Goal: Task Accomplishment & Management: Manage account settings

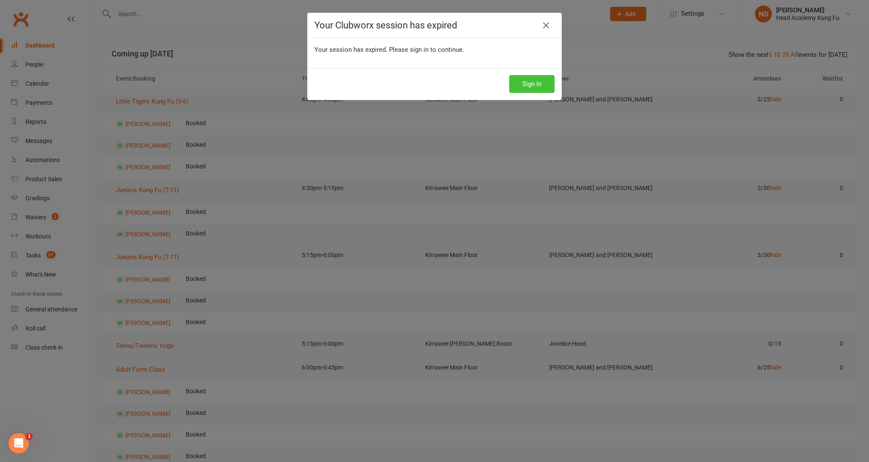
click at [540, 87] on button "Sign In" at bounding box center [531, 84] width 45 height 18
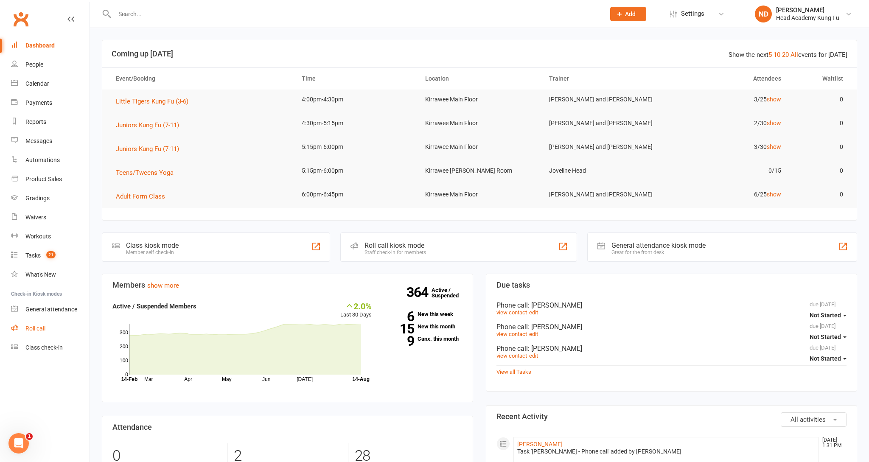
click at [37, 331] on link "Roll call" at bounding box center [50, 328] width 78 height 19
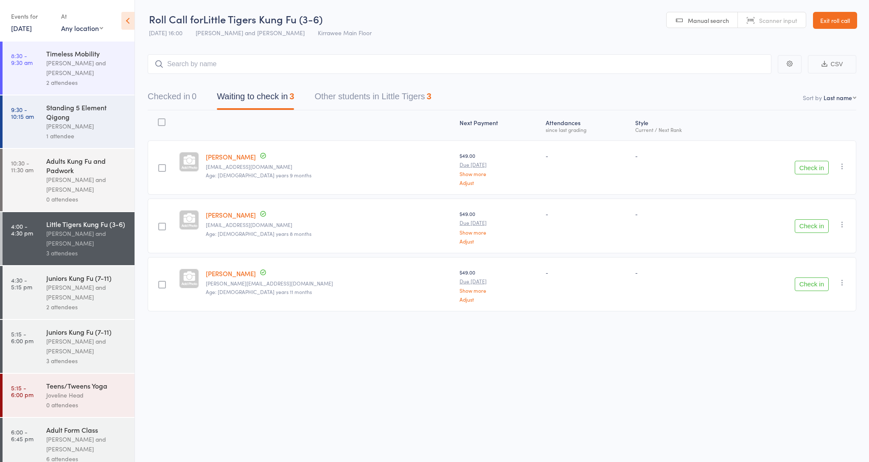
click at [106, 133] on div "1 attendee" at bounding box center [86, 136] width 81 height 10
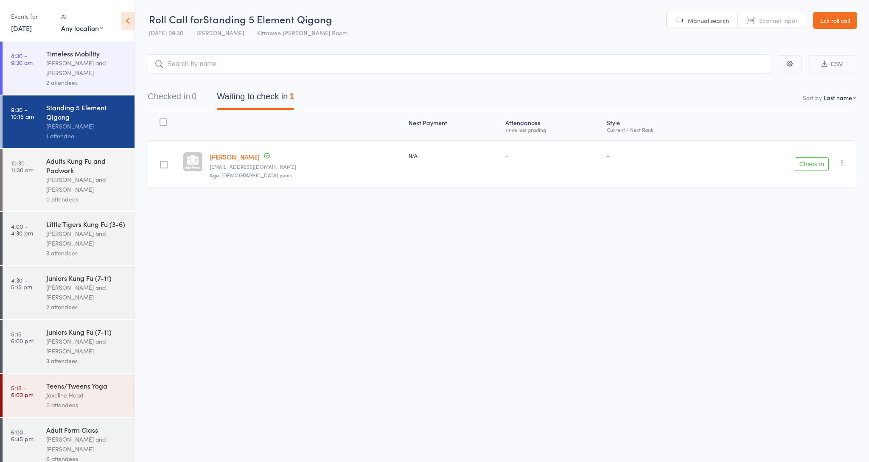
click at [807, 166] on button "Check in" at bounding box center [811, 164] width 34 height 14
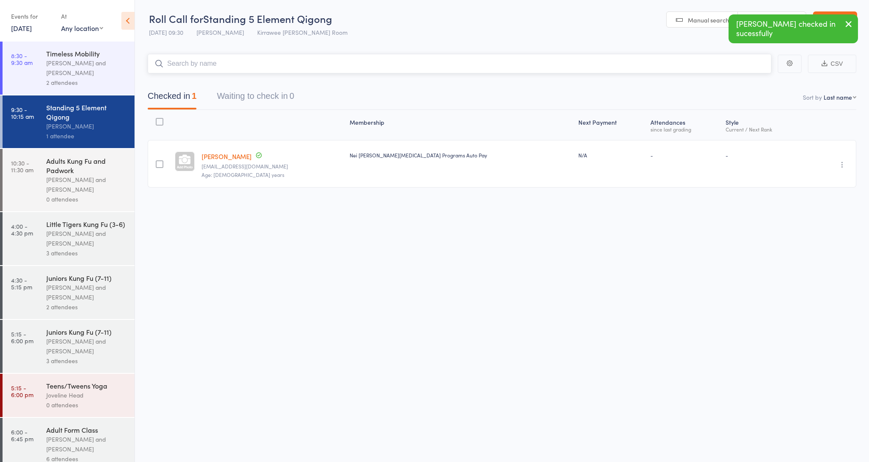
click at [246, 66] on input "search" at bounding box center [459, 64] width 623 height 20
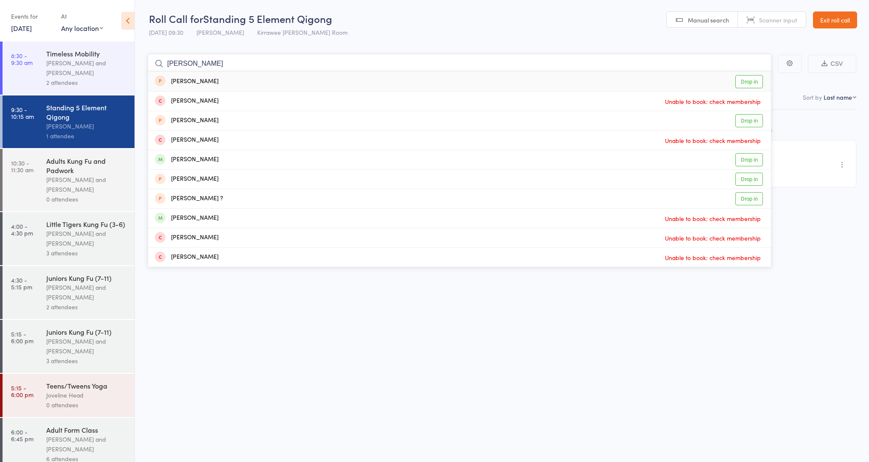
type input "Nathan"
drag, startPoint x: 246, startPoint y: 66, endPoint x: 749, endPoint y: 159, distance: 511.9
click at [749, 159] on link "Drop in" at bounding box center [749, 159] width 28 height 13
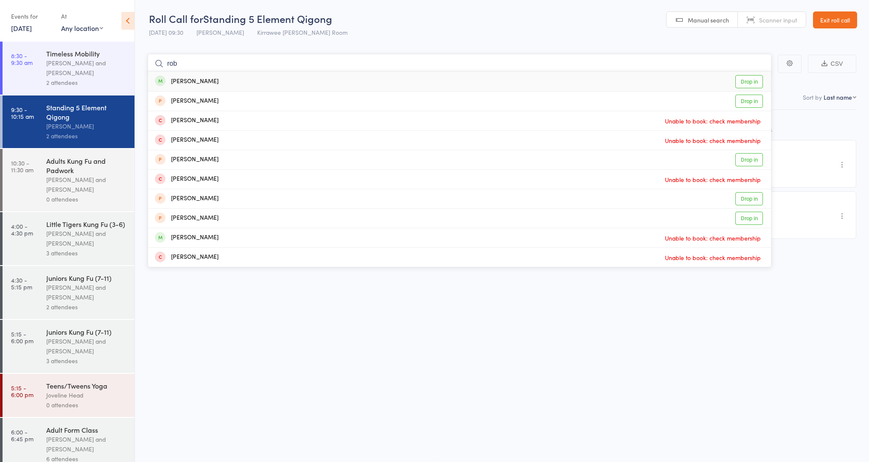
type input "rob"
click at [739, 82] on link "Drop in" at bounding box center [749, 81] width 28 height 13
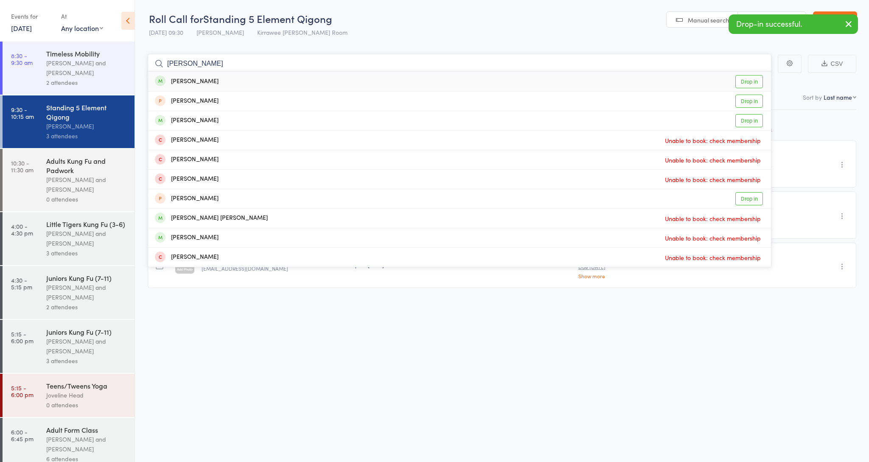
type input "Brian"
drag, startPoint x: 739, startPoint y: 82, endPoint x: 751, endPoint y: 79, distance: 12.7
click at [751, 79] on link "Drop in" at bounding box center [749, 81] width 28 height 13
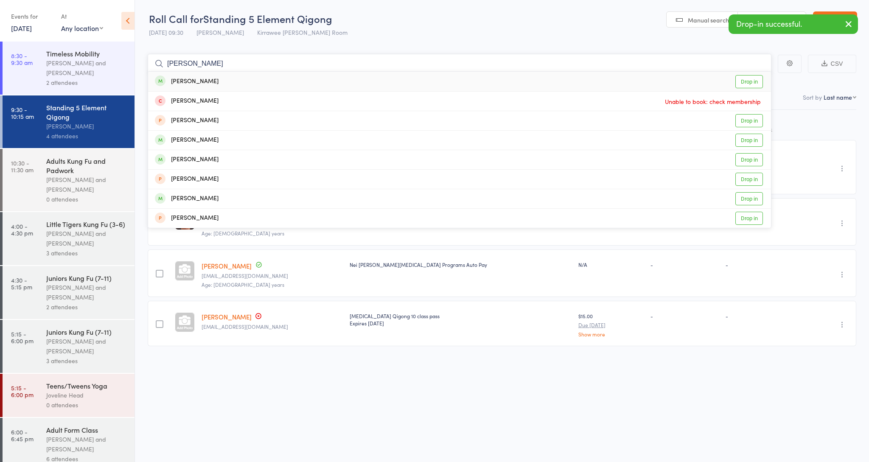
type input "rita"
click at [756, 81] on link "Drop in" at bounding box center [749, 81] width 28 height 13
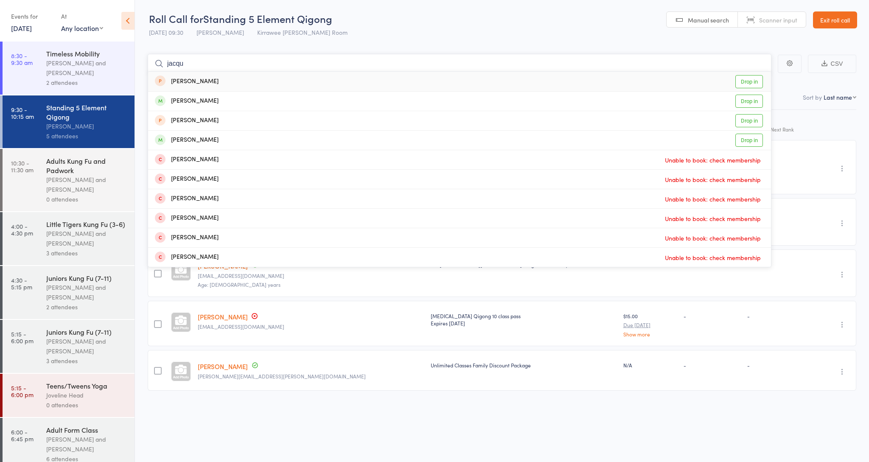
type input "Jacque"
drag, startPoint x: 756, startPoint y: 81, endPoint x: 749, endPoint y: 137, distance: 56.4
click at [749, 137] on link "Drop in" at bounding box center [749, 140] width 28 height 13
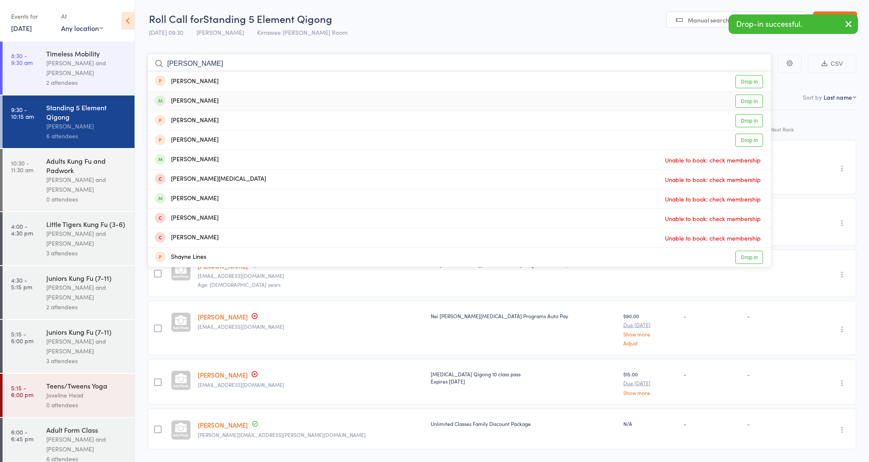
type input "sharon"
click at [758, 105] on link "Drop in" at bounding box center [749, 101] width 28 height 13
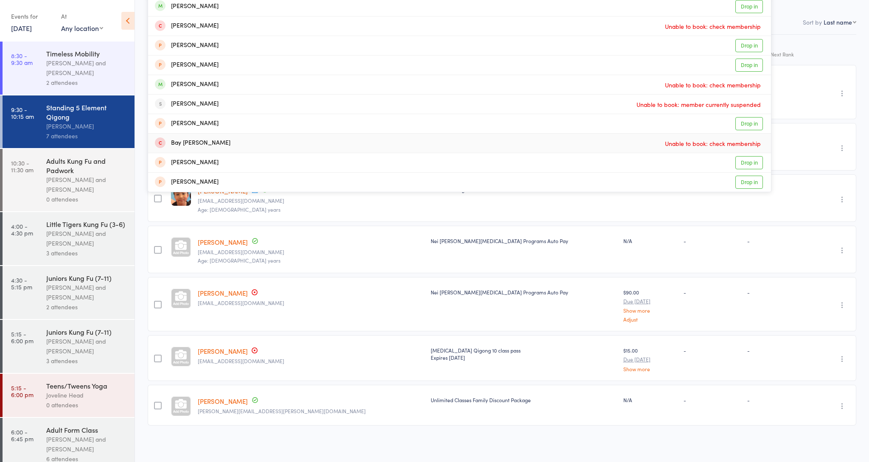
scroll to position [75, 0]
type input "Stephanie"
click at [746, 11] on link "Drop in" at bounding box center [749, 6] width 28 height 13
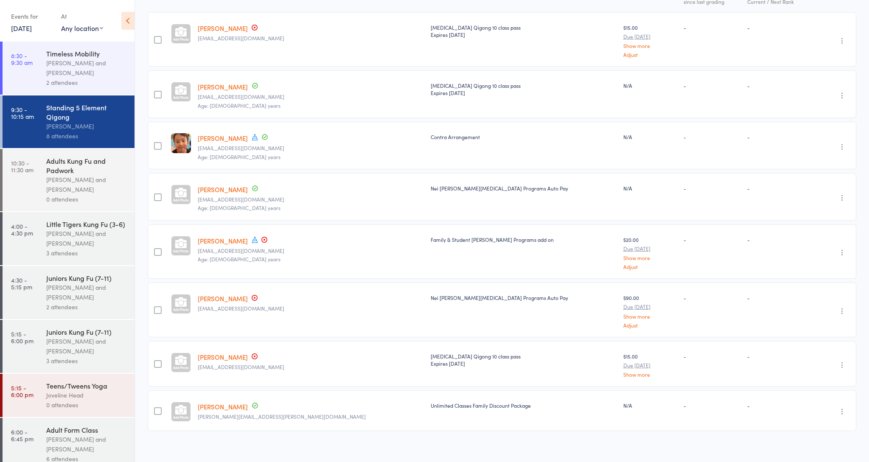
scroll to position [129, 0]
click at [78, 175] on div "[PERSON_NAME] and [PERSON_NAME]" at bounding box center [86, 185] width 81 height 20
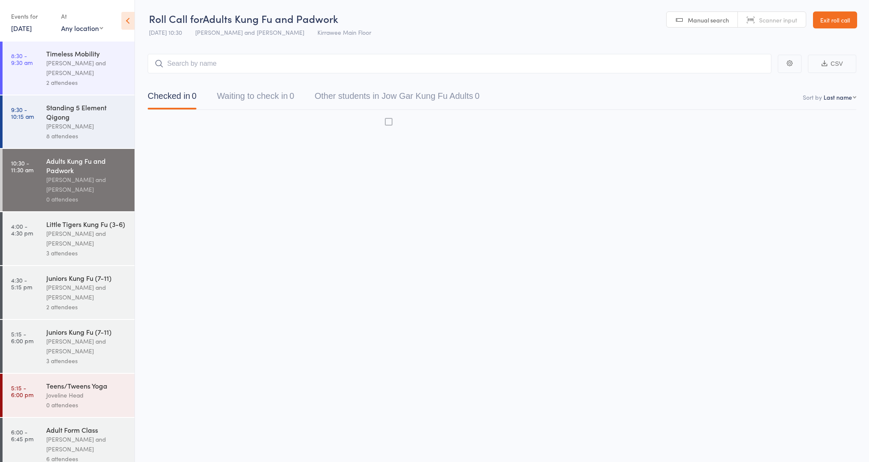
scroll to position [0, 0]
click at [173, 94] on button "Checked in 0" at bounding box center [172, 98] width 49 height 22
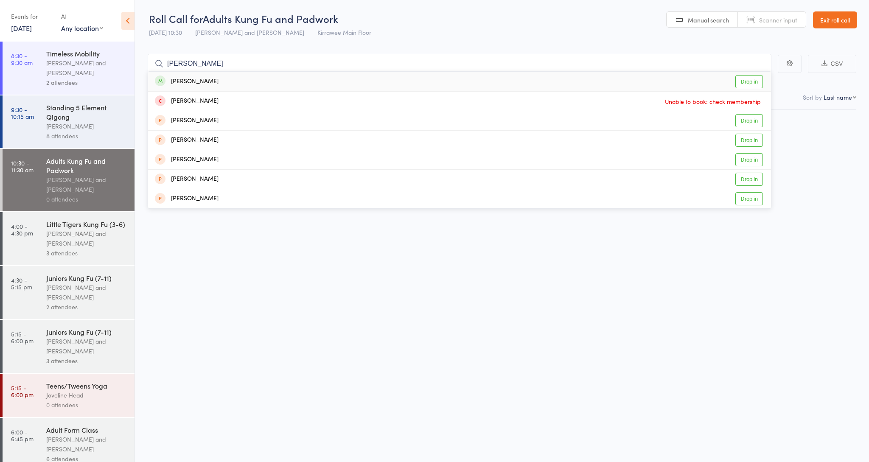
type input "Carolyn"
drag, startPoint x: 233, startPoint y: 67, endPoint x: 748, endPoint y: 87, distance: 515.7
click at [748, 87] on link "Drop in" at bounding box center [749, 81] width 28 height 13
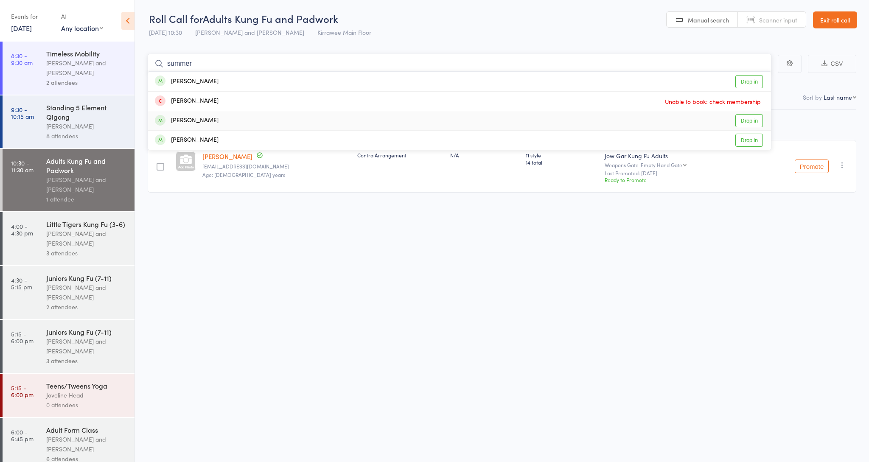
type input "summer"
click at [755, 124] on link "Drop in" at bounding box center [749, 120] width 28 height 13
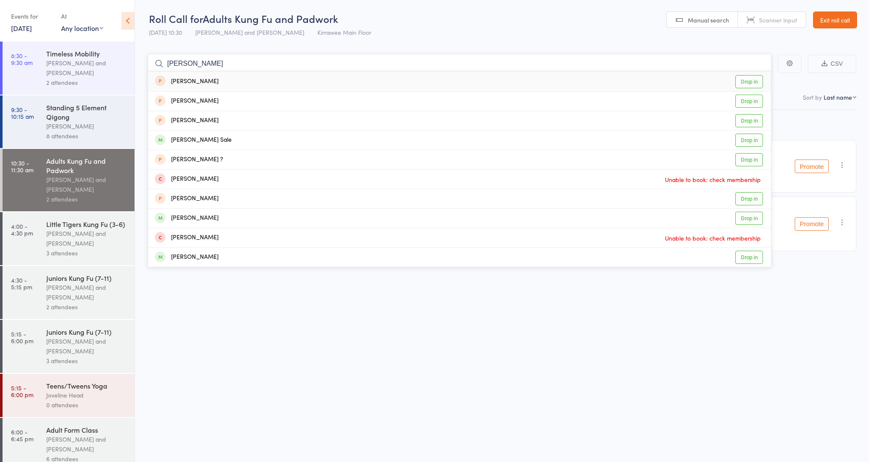
type input "sally"
click at [747, 83] on link "Drop in" at bounding box center [749, 81] width 28 height 13
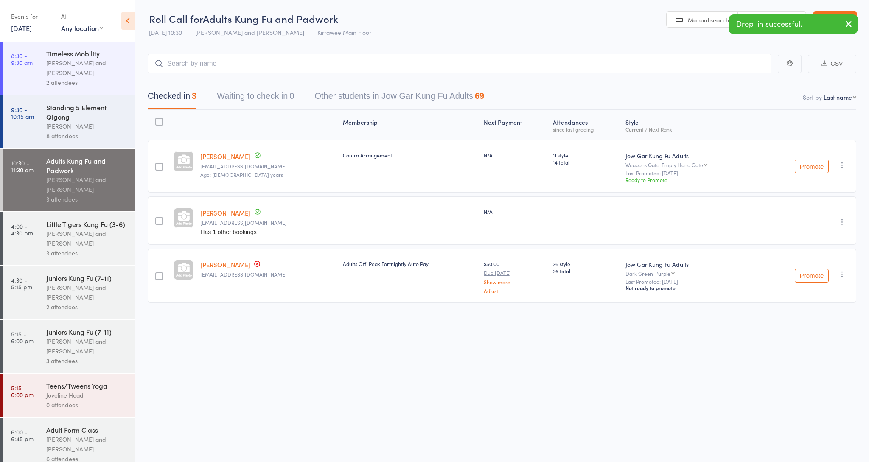
click at [235, 214] on link "Sally Shephard" at bounding box center [225, 212] width 50 height 9
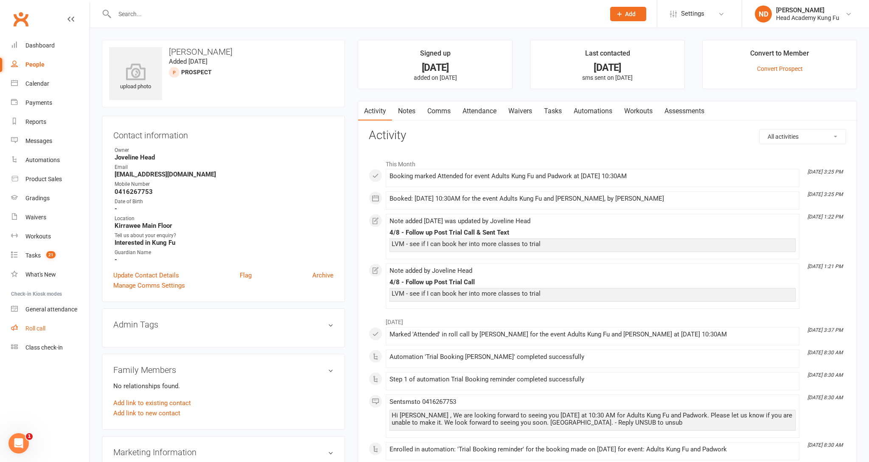
click at [42, 325] on div "Roll call" at bounding box center [35, 328] width 20 height 7
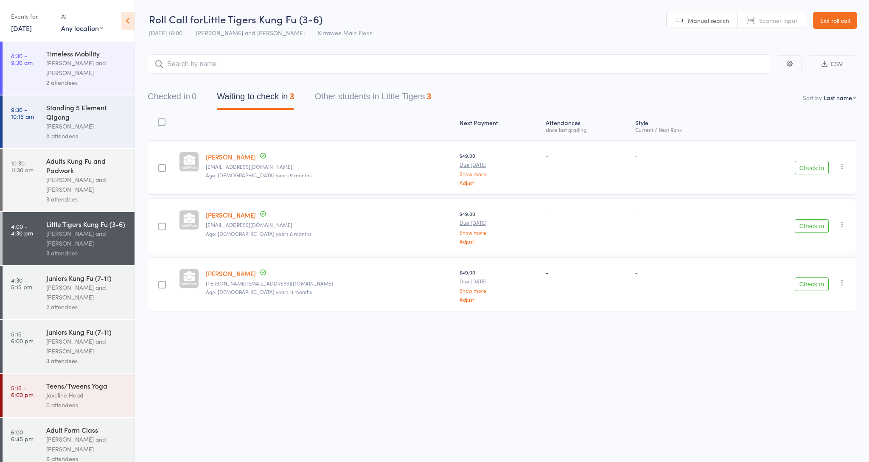
click at [51, 182] on div "[PERSON_NAME] and [PERSON_NAME]" at bounding box center [86, 185] width 81 height 20
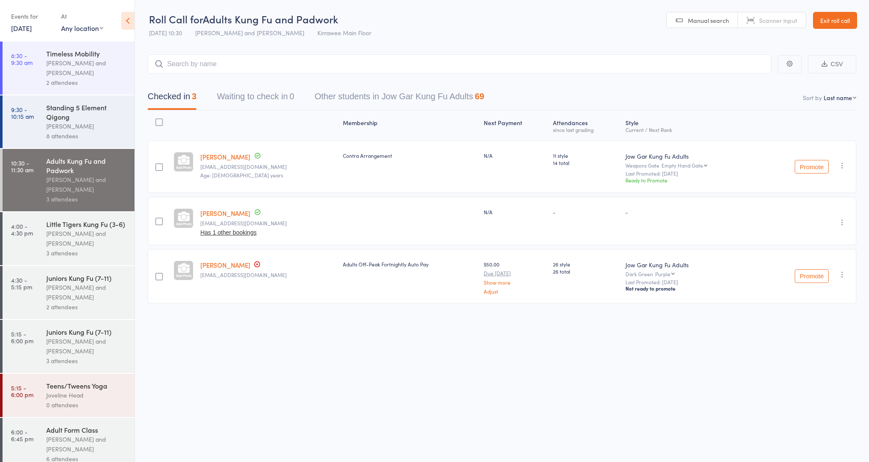
click at [215, 63] on input "search" at bounding box center [459, 64] width 623 height 20
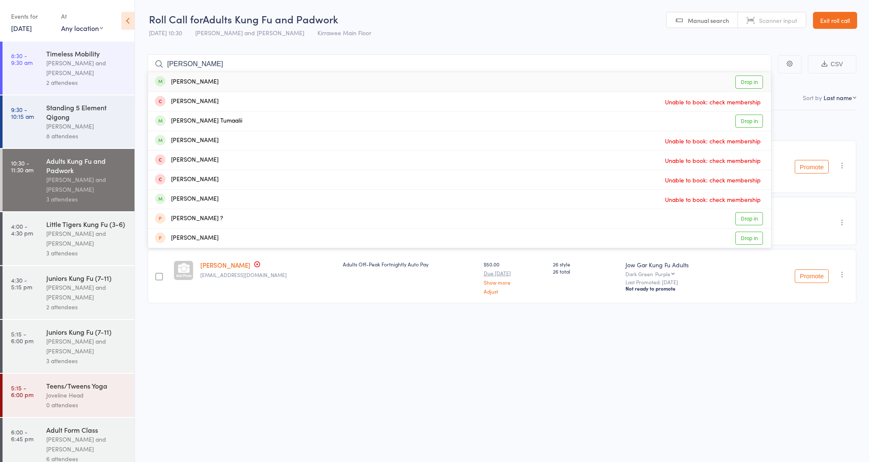
type input "Elijah"
drag, startPoint x: 215, startPoint y: 63, endPoint x: 750, endPoint y: 123, distance: 539.0
click at [750, 123] on link "Drop in" at bounding box center [749, 121] width 28 height 13
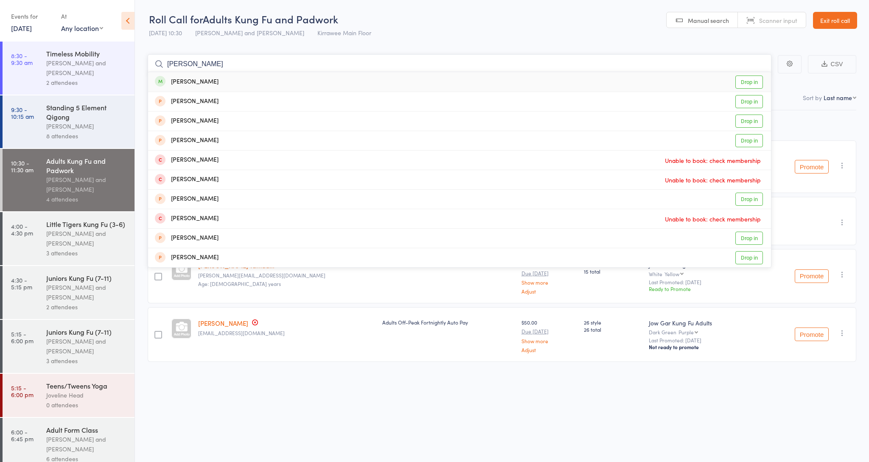
type input "Catherine"
drag, startPoint x: 750, startPoint y: 123, endPoint x: 749, endPoint y: 80, distance: 43.3
click at [749, 80] on link "Drop in" at bounding box center [749, 81] width 28 height 13
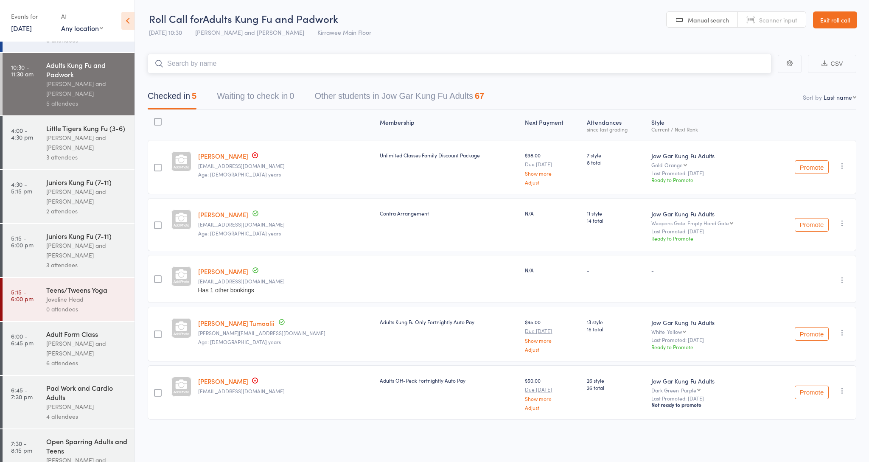
scroll to position [99, 0]
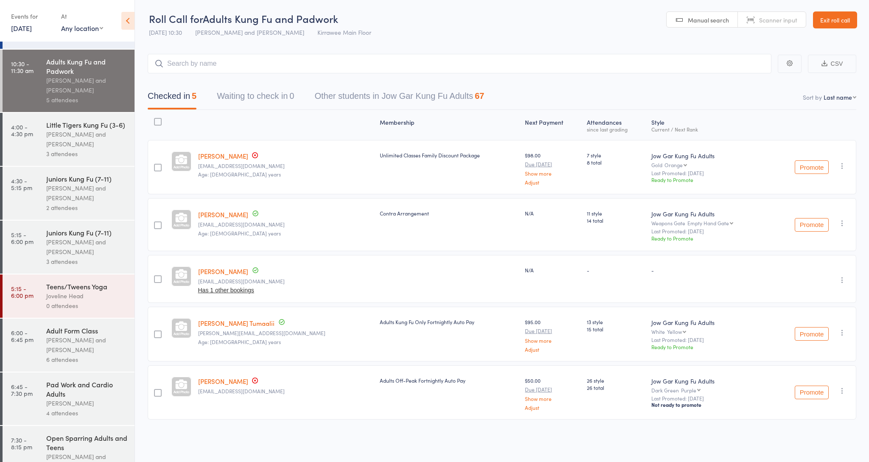
click at [90, 344] on div "Nathan Head and Nathan Donnellan" at bounding box center [86, 345] width 81 height 20
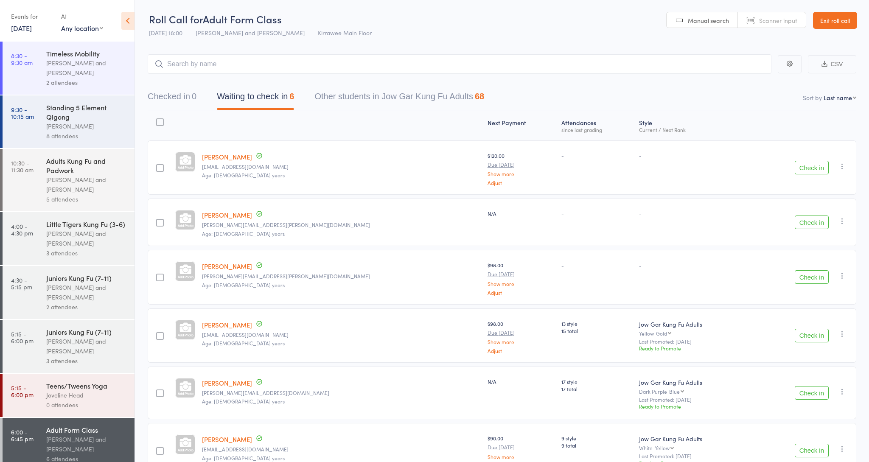
click at [837, 27] on link "Exit roll call" at bounding box center [835, 20] width 44 height 17
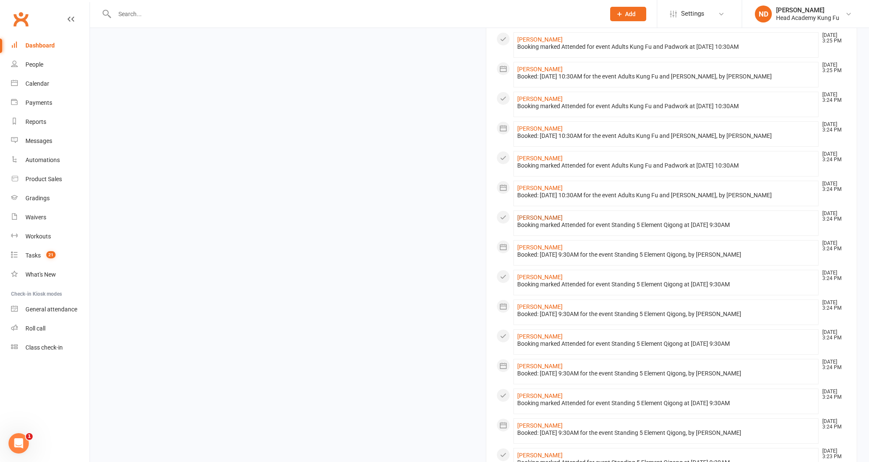
scroll to position [553, 0]
click at [544, 280] on link "[PERSON_NAME]" at bounding box center [539, 276] width 45 height 7
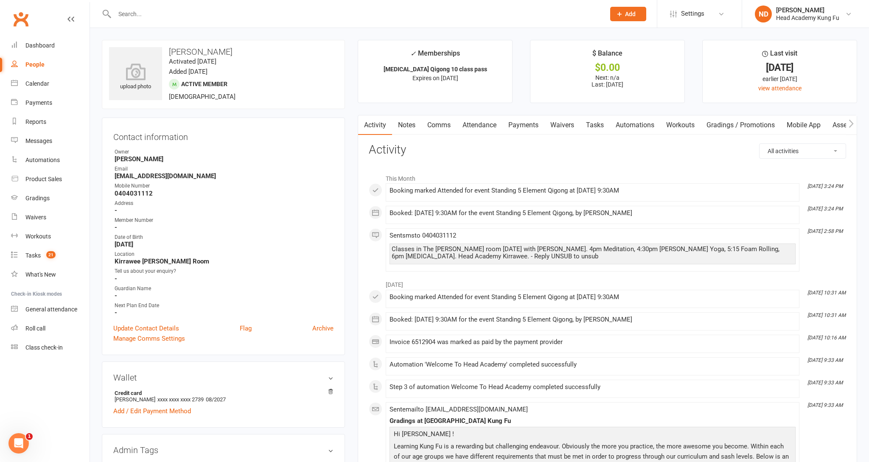
click at [147, 13] on input "text" at bounding box center [355, 14] width 487 height 12
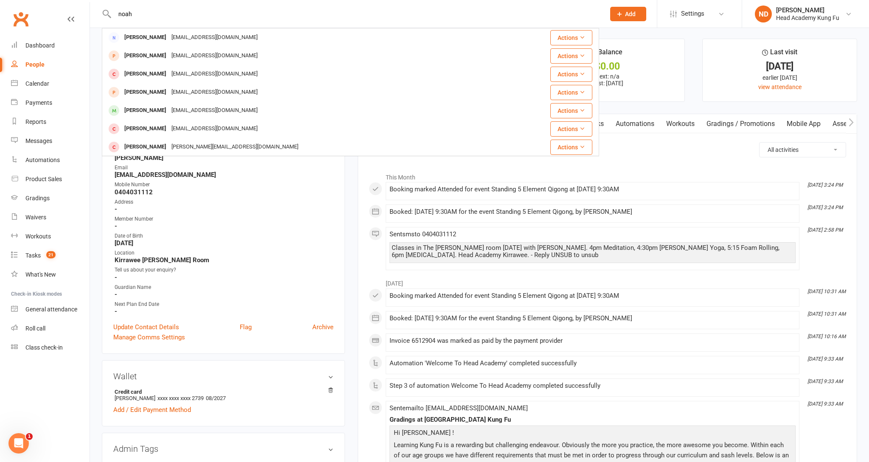
scroll to position [1, 0]
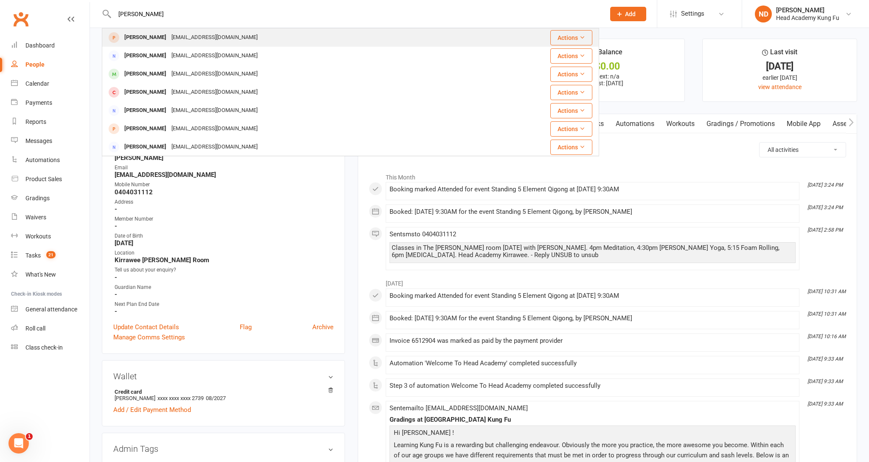
type input "noah ryan"
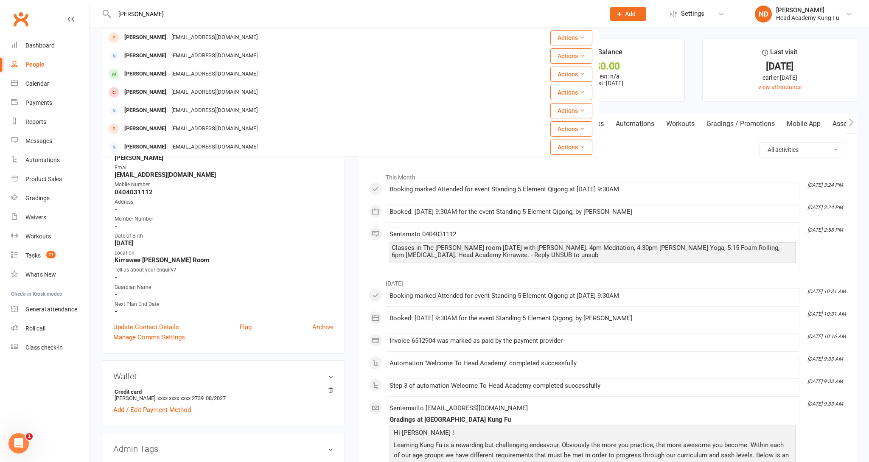
click at [215, 39] on div "dijanajelaca10@hotmail.com" at bounding box center [214, 37] width 91 height 12
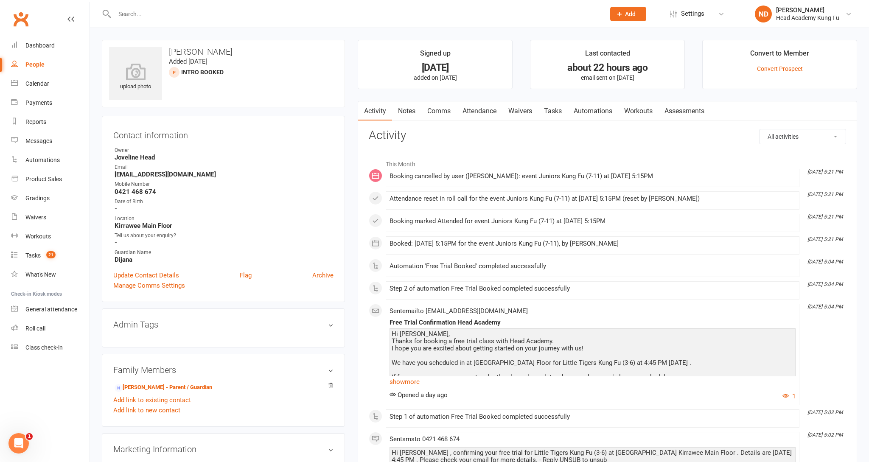
click at [38, 63] on div "People" at bounding box center [34, 64] width 19 height 7
select select "100"
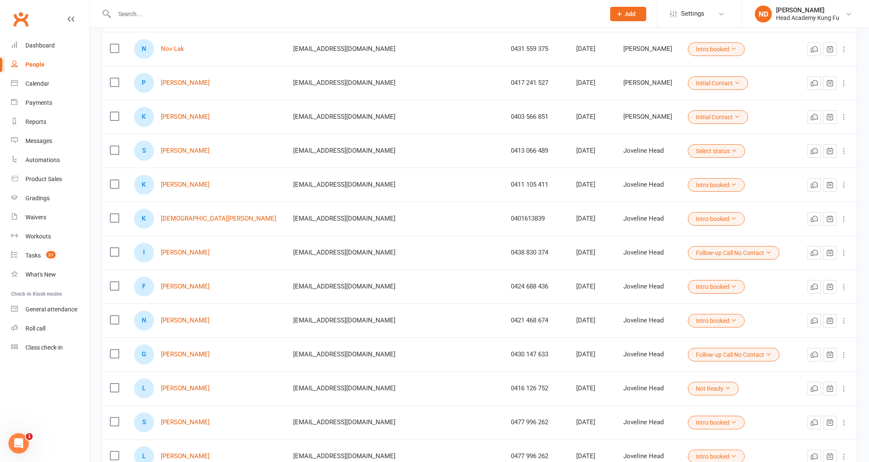
scroll to position [628, 0]
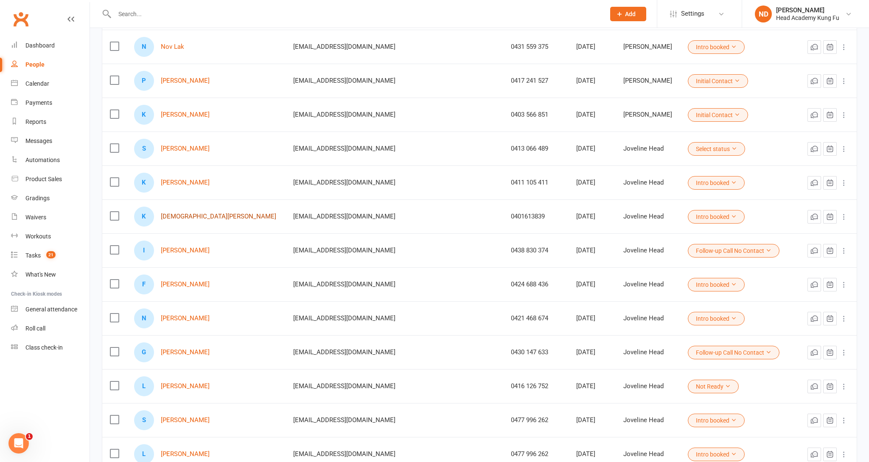
click at [191, 220] on link "Kristen Lamb" at bounding box center [218, 216] width 115 height 7
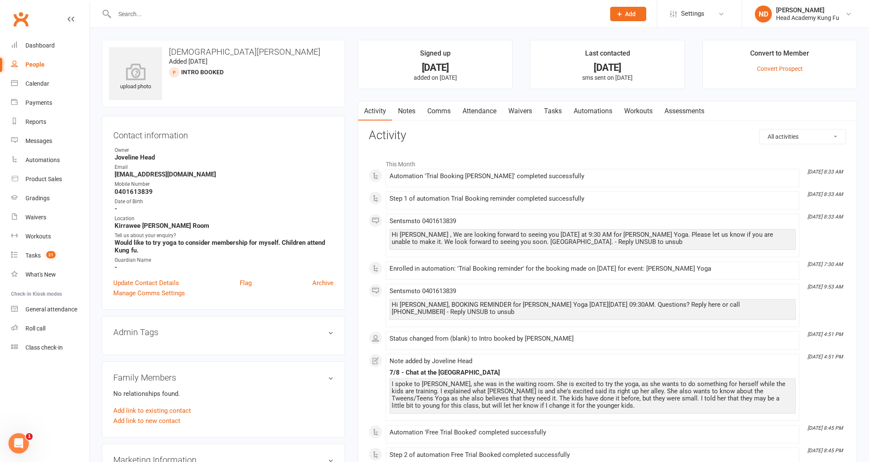
click at [35, 62] on div "People" at bounding box center [34, 64] width 19 height 7
select select "100"
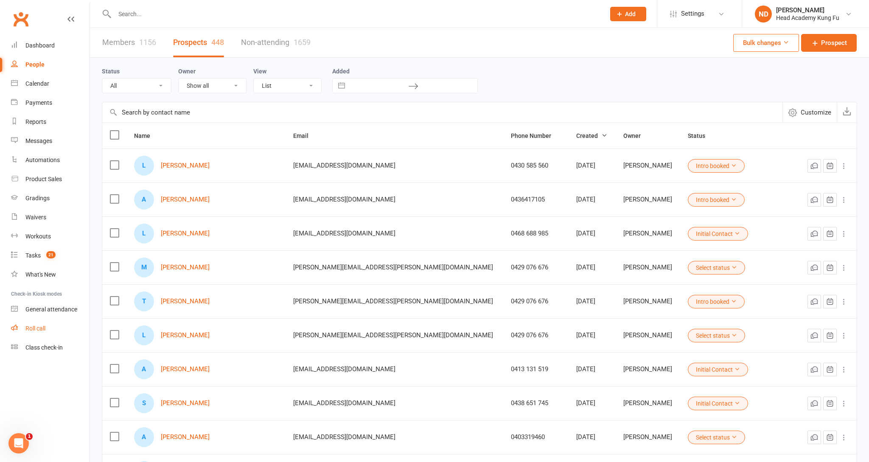
click at [47, 327] on link "Roll call" at bounding box center [50, 328] width 78 height 19
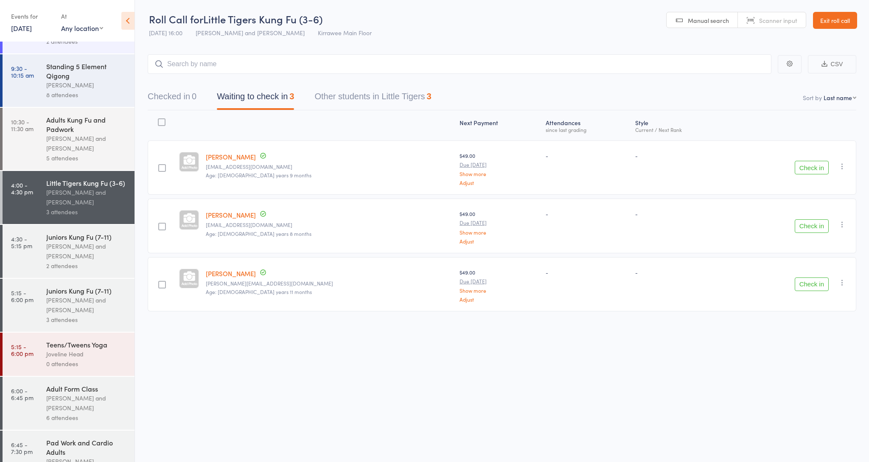
scroll to position [43, 0]
click at [95, 261] on div "2 attendees" at bounding box center [86, 264] width 81 height 10
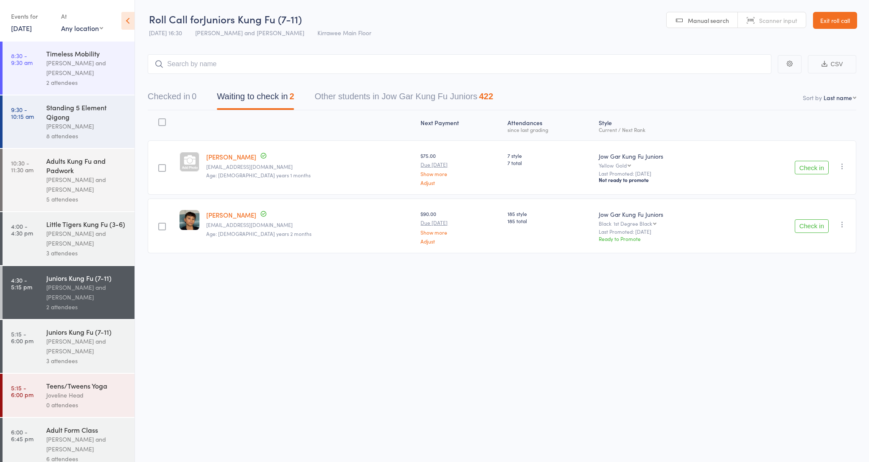
click at [82, 341] on div "[PERSON_NAME] and [PERSON_NAME]" at bounding box center [86, 346] width 81 height 20
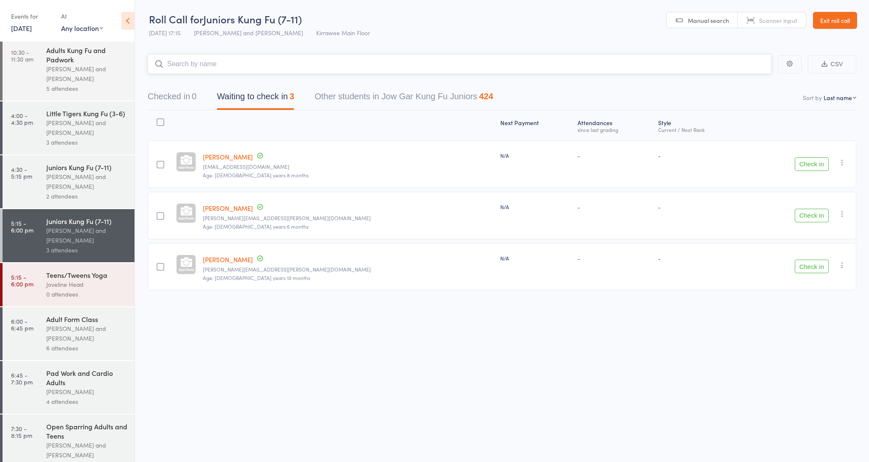
scroll to position [112, 0]
click at [88, 321] on div "Adult Form Class" at bounding box center [86, 317] width 81 height 9
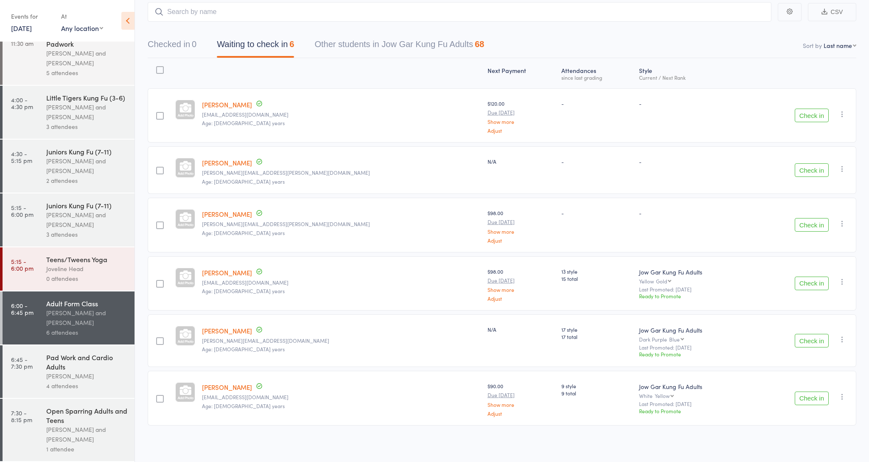
scroll to position [126, 0]
click at [100, 419] on div "Open Sparring Adults and Teens" at bounding box center [86, 415] width 81 height 19
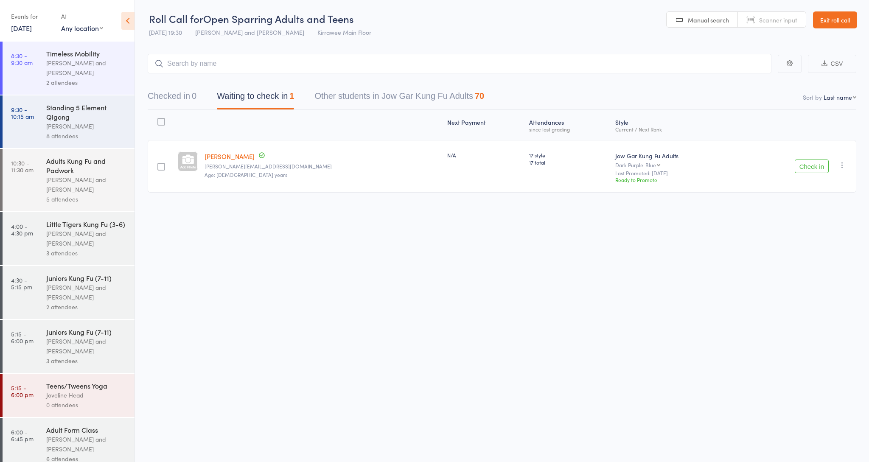
click at [96, 230] on div "[PERSON_NAME] and [PERSON_NAME]" at bounding box center [86, 239] width 81 height 20
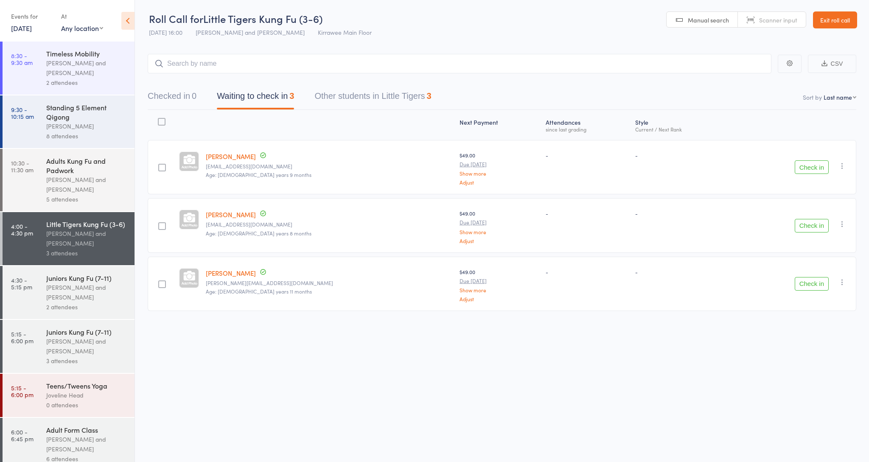
click at [822, 21] on link "Exit roll call" at bounding box center [835, 19] width 44 height 17
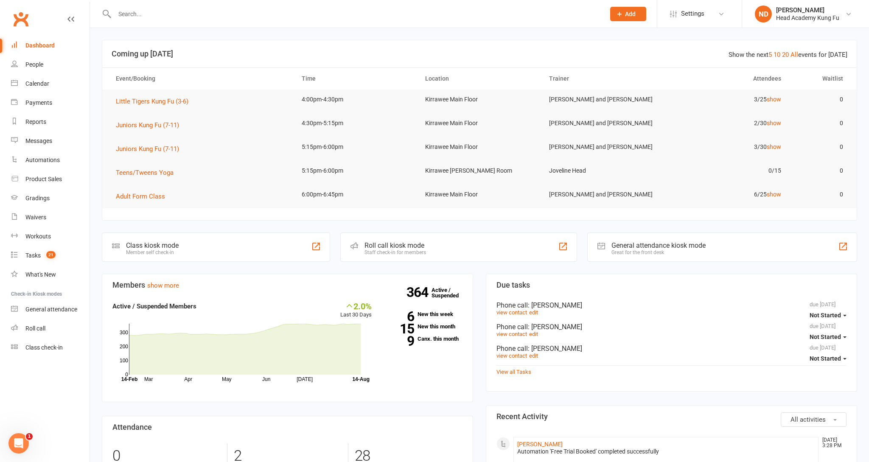
click at [451, 12] on input "text" at bounding box center [355, 14] width 487 height 12
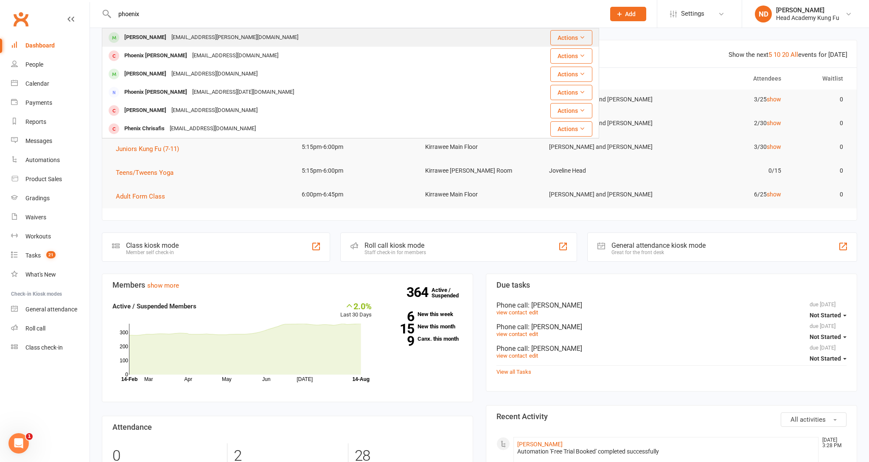
type input "phoenix"
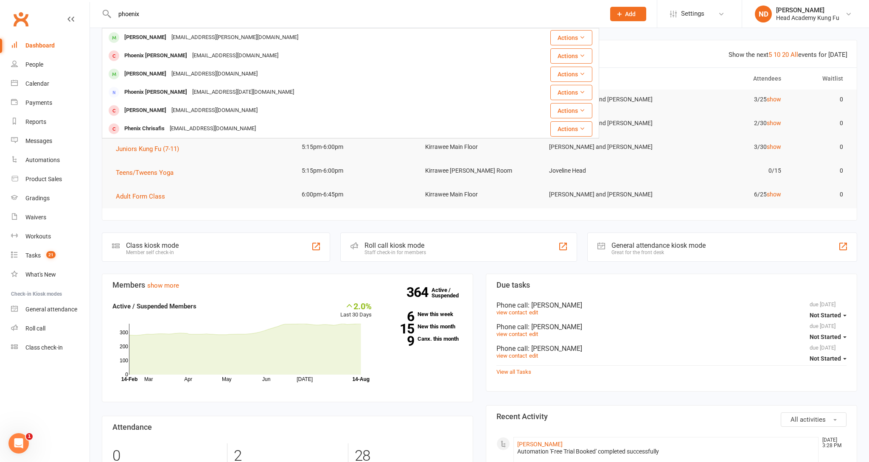
click at [386, 32] on div "Phoenix Cole elle.cole@outlook.com" at bounding box center [302, 37] width 399 height 17
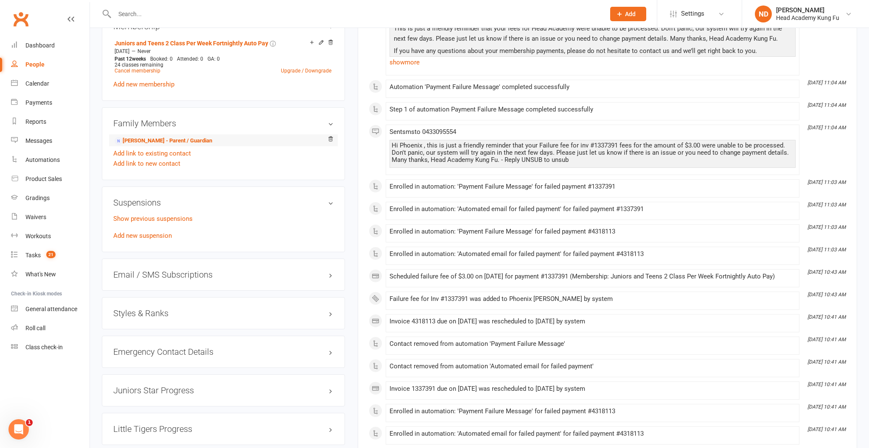
scroll to position [485, 0]
click at [136, 233] on link "Add new suspension" at bounding box center [142, 235] width 59 height 8
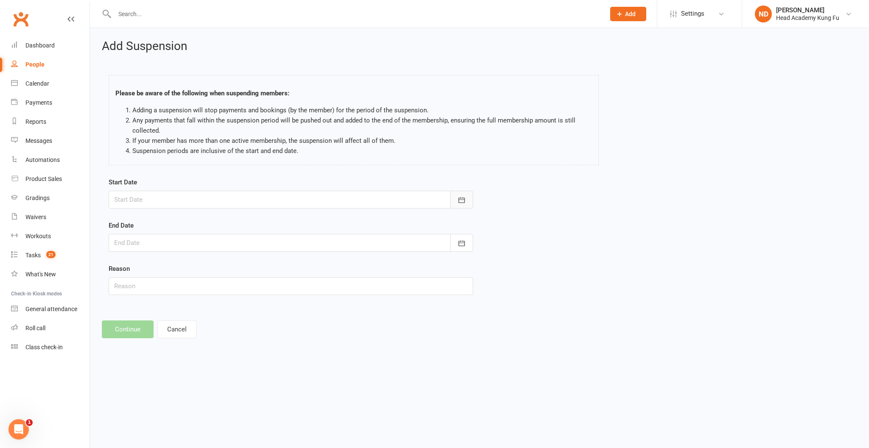
click at [463, 203] on icon "button" at bounding box center [461, 200] width 8 height 8
click at [212, 283] on button "14" at bounding box center [218, 286] width 18 height 15
type input "[DATE]"
click at [458, 247] on icon "button" at bounding box center [461, 243] width 8 height 8
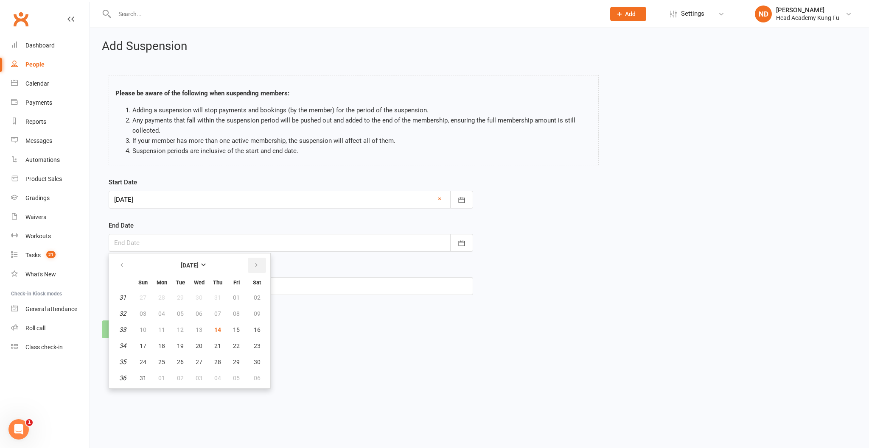
click at [260, 269] on button "button" at bounding box center [257, 265] width 18 height 15
click at [196, 361] on span "01" at bounding box center [199, 362] width 7 height 7
type input "01 Oct 2025"
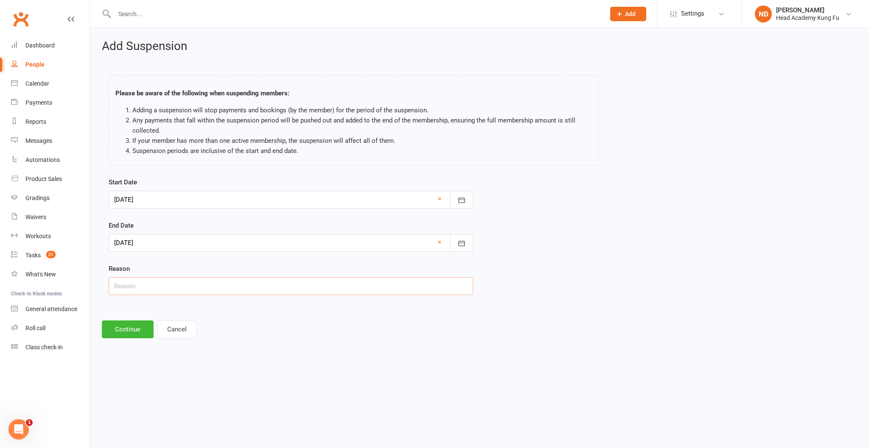
click at [155, 288] on input "text" at bounding box center [291, 286] width 364 height 18
type input "Illness and financial stress"
click at [118, 333] on button "Continue" at bounding box center [128, 330] width 52 height 18
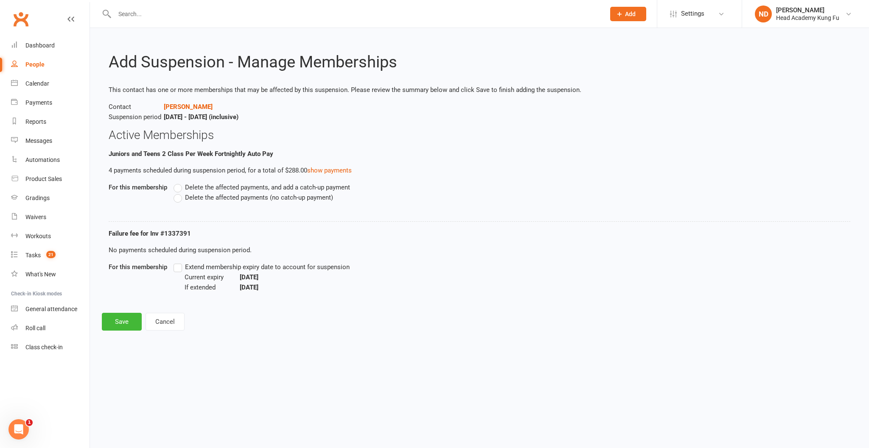
click at [172, 197] on div "Delete the affected payments, and add a catch-up payment Delete the affected pa…" at bounding box center [414, 198] width 494 height 32
click at [174, 198] on label "Delete the affected payments (no catch-up payment)" at bounding box center [252, 198] width 159 height 10
click at [174, 193] on input "Delete the affected payments (no catch-up payment)" at bounding box center [176, 193] width 6 height 0
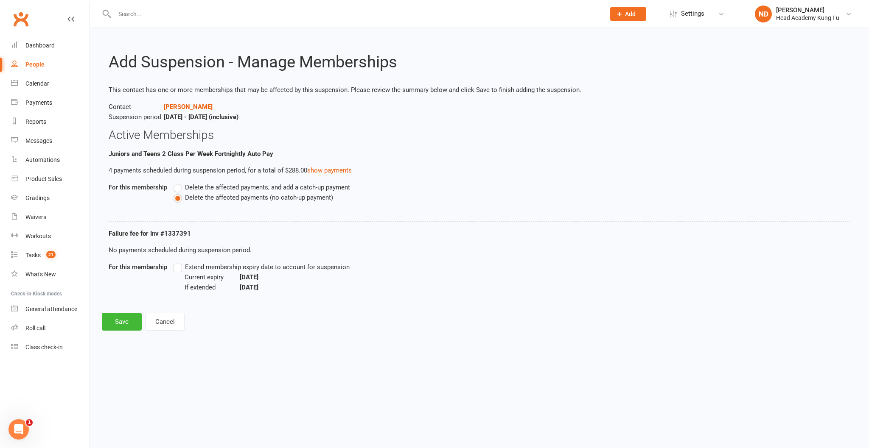
click at [178, 269] on label "Extend membership expiry date to account for suspension" at bounding box center [261, 267] width 176 height 10
click at [178, 262] on input "Extend membership expiry date to account for suspension" at bounding box center [176, 262] width 6 height 0
click at [117, 320] on button "Save" at bounding box center [122, 322] width 40 height 18
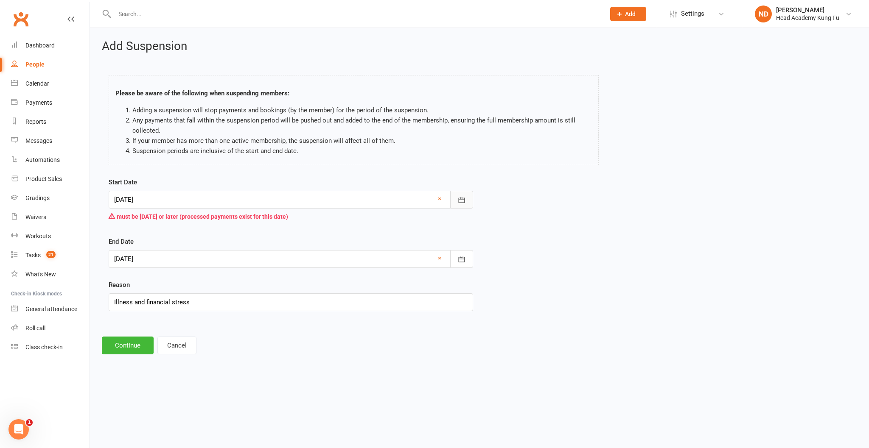
click at [458, 204] on icon "button" at bounding box center [461, 200] width 8 height 8
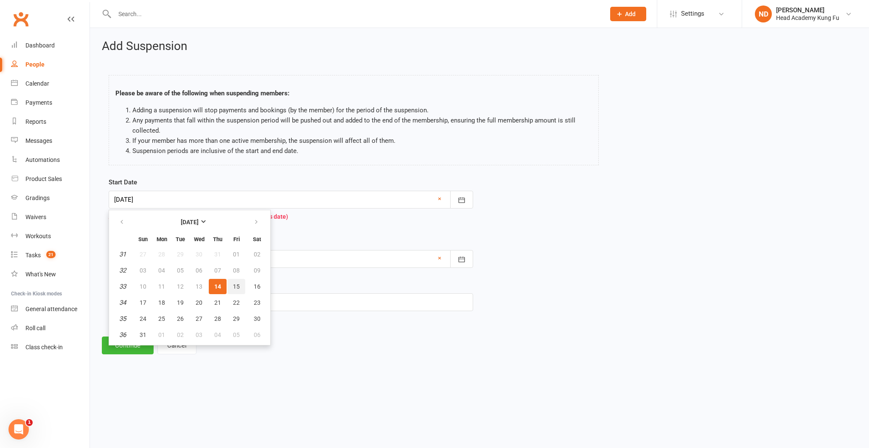
click at [240, 286] on button "15" at bounding box center [236, 286] width 18 height 15
type input "[DATE]"
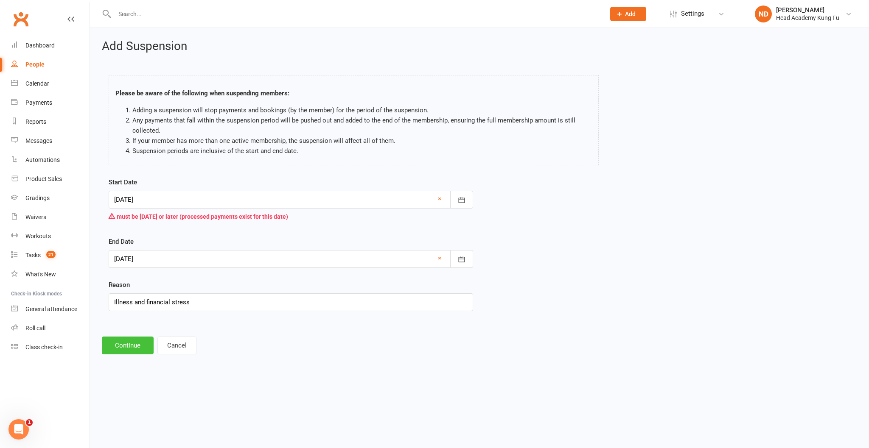
click at [131, 347] on button "Continue" at bounding box center [128, 346] width 52 height 18
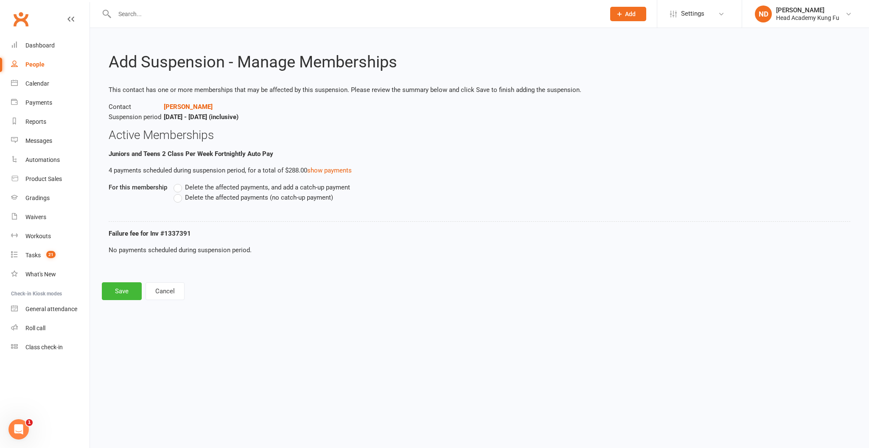
click at [176, 188] on label "Delete the affected payments, and add a catch-up payment" at bounding box center [261, 187] width 176 height 10
click at [176, 182] on input "Delete the affected payments, and add a catch-up payment" at bounding box center [176, 182] width 6 height 0
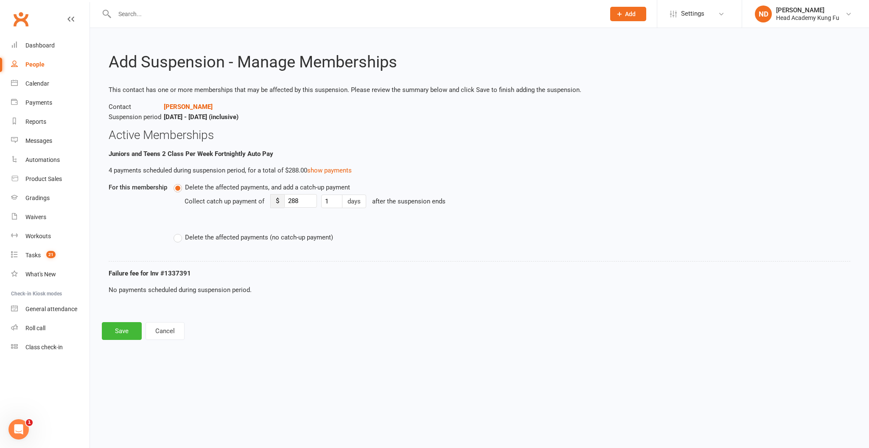
click at [181, 237] on label "Delete the affected payments (no catch-up payment)" at bounding box center [252, 237] width 159 height 10
click at [179, 232] on input "Delete the affected payments (no catch-up payment)" at bounding box center [176, 232] width 6 height 0
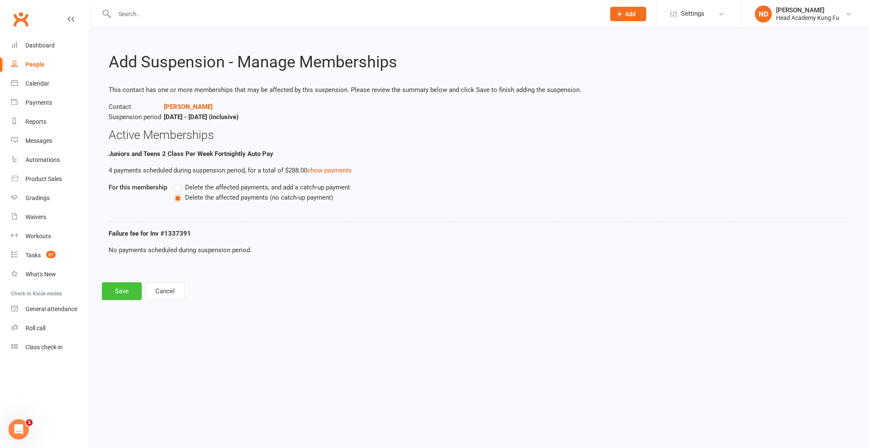
click at [131, 291] on button "Save" at bounding box center [122, 291] width 40 height 18
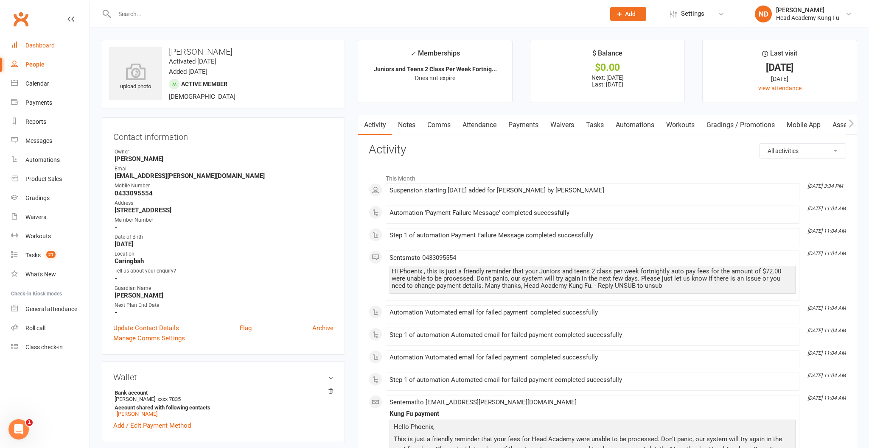
click at [45, 42] on div "Dashboard" at bounding box center [39, 45] width 29 height 7
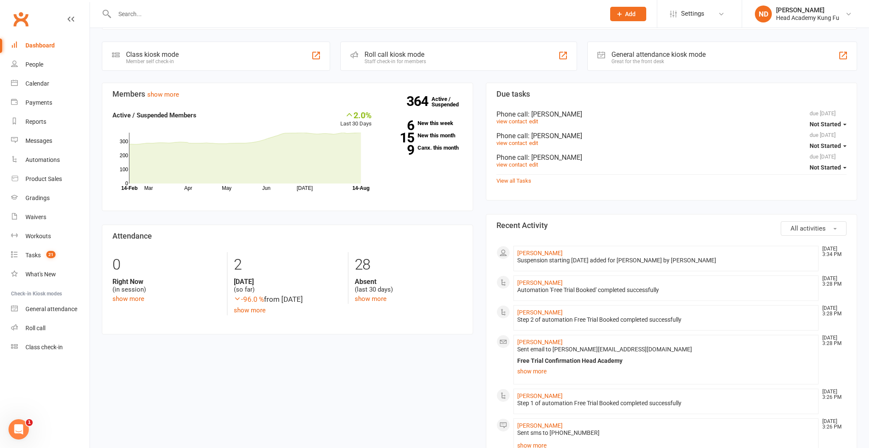
scroll to position [192, 0]
click at [43, 332] on link "Roll call" at bounding box center [50, 328] width 78 height 19
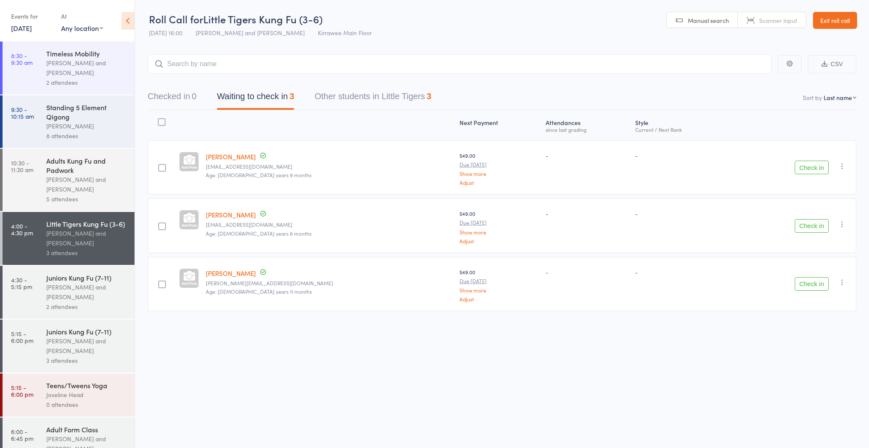
click at [812, 168] on button "Check in" at bounding box center [811, 168] width 34 height 14
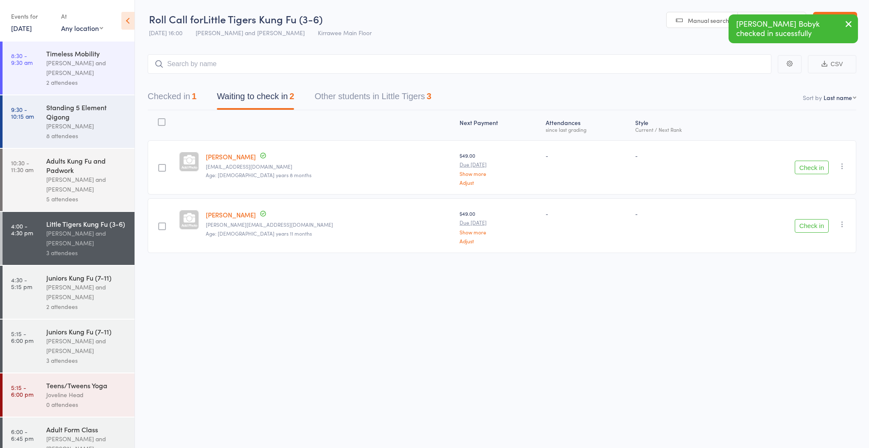
click at [812, 227] on button "Check in" at bounding box center [811, 226] width 34 height 14
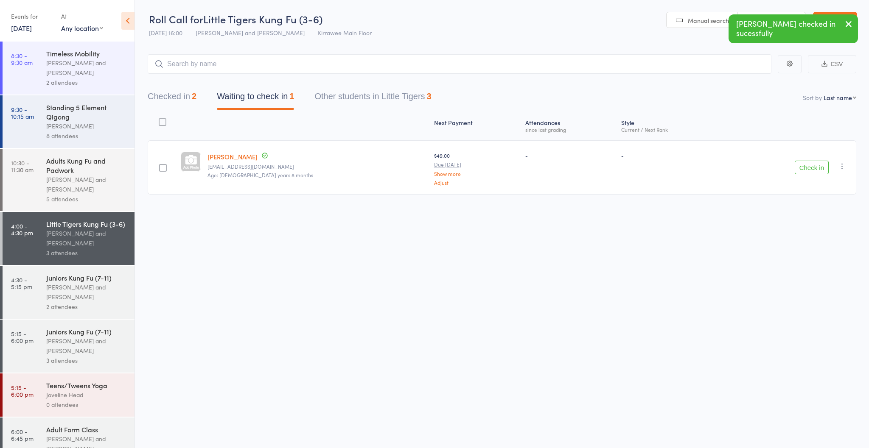
click at [171, 100] on button "Checked in 2" at bounding box center [172, 98] width 49 height 22
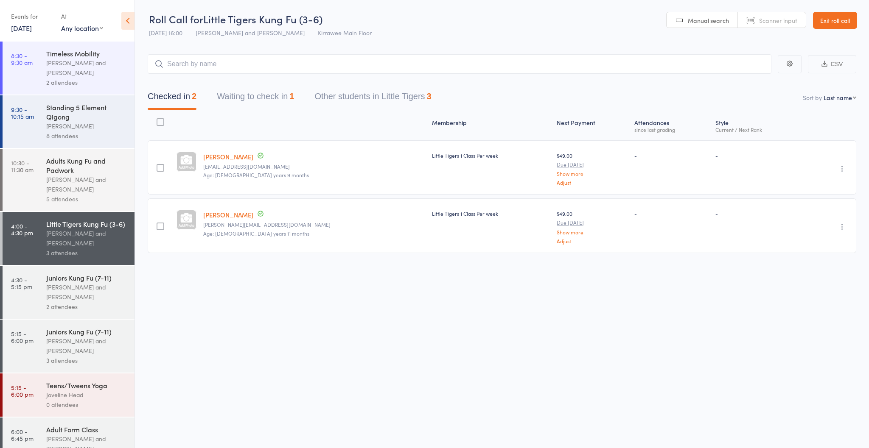
click at [242, 156] on link "[PERSON_NAME]" at bounding box center [228, 156] width 50 height 9
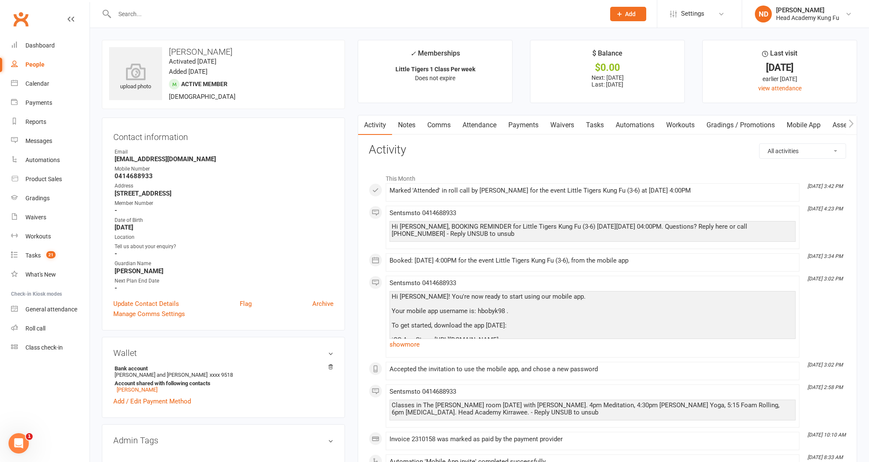
click at [410, 125] on link "Notes" at bounding box center [406, 125] width 29 height 20
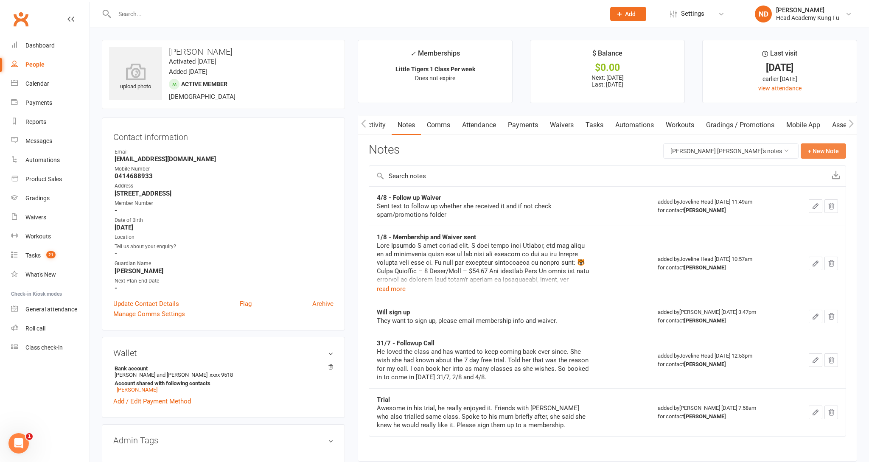
click at [835, 151] on button "+ New Note" at bounding box center [822, 150] width 45 height 15
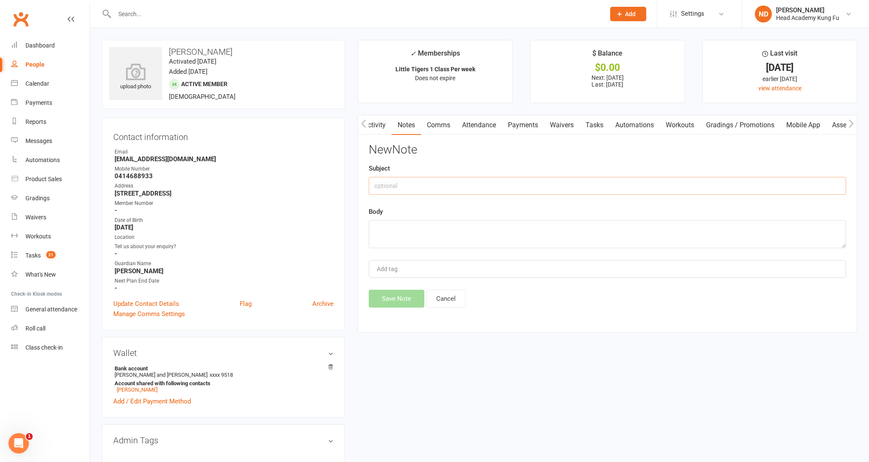
click at [653, 191] on input "text" at bounding box center [607, 186] width 477 height 18
type input "Uniform purchased 14/8"
click at [562, 239] on textarea at bounding box center [607, 234] width 477 height 28
type textarea "u"
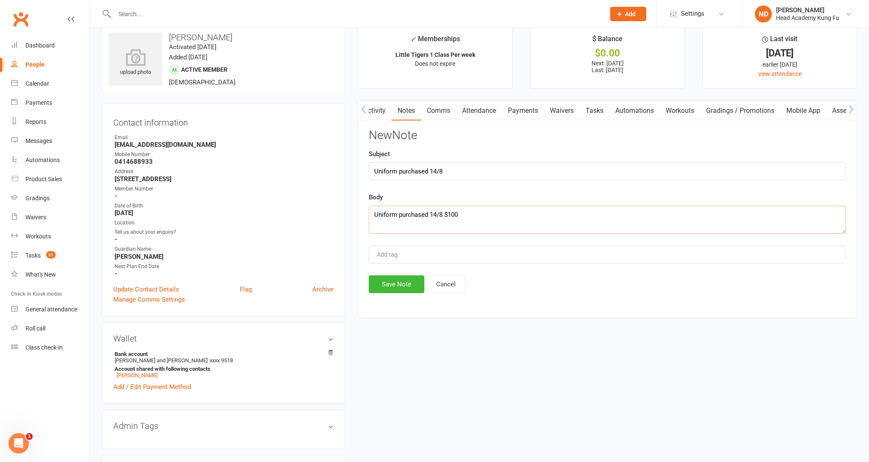
scroll to position [29, 0]
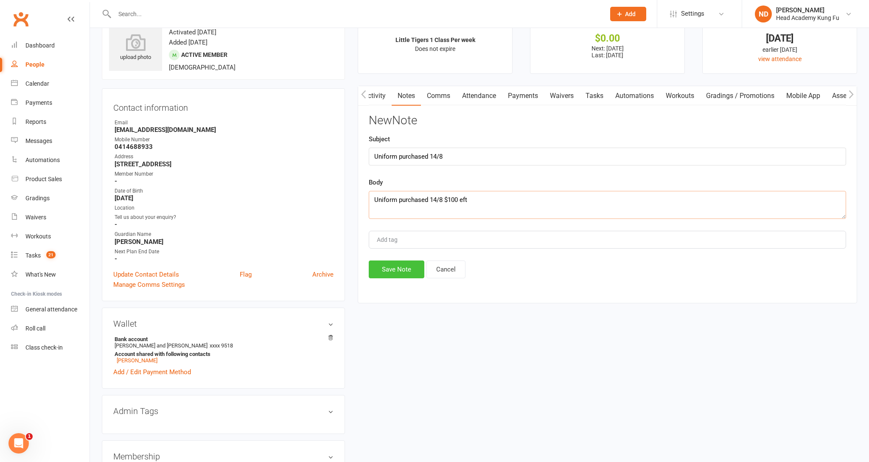
type textarea "Uniform purchased 14/8 $100 eft"
click at [405, 275] on button "Save Note" at bounding box center [397, 269] width 56 height 18
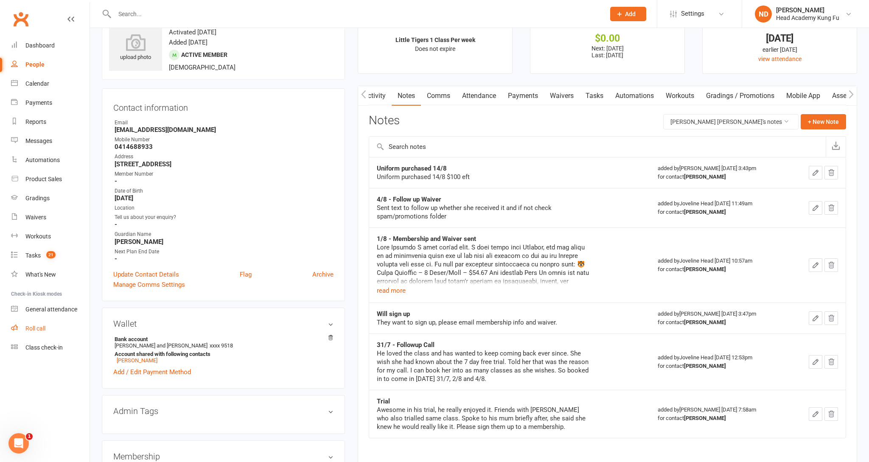
click at [47, 331] on link "Roll call" at bounding box center [50, 328] width 78 height 19
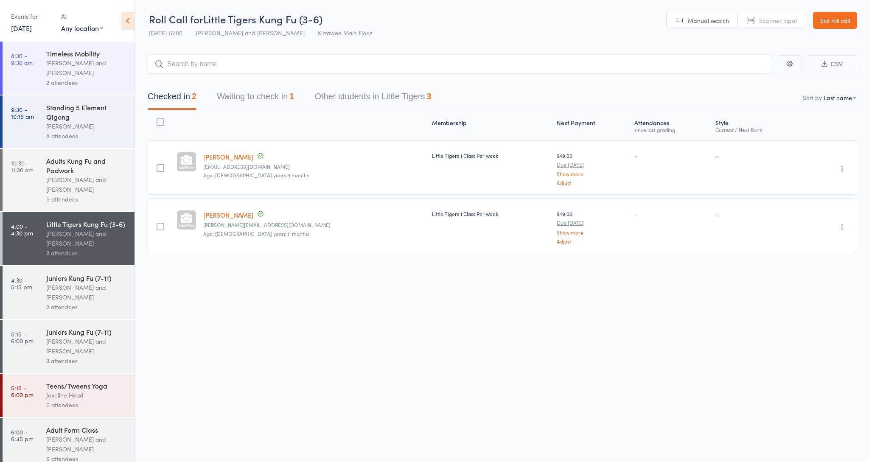
click at [234, 217] on link "[PERSON_NAME]" at bounding box center [228, 214] width 50 height 9
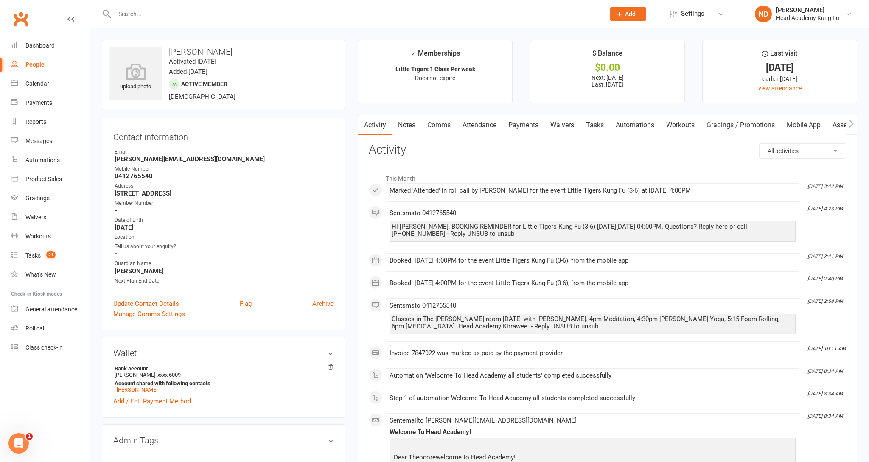
click at [406, 126] on link "Notes" at bounding box center [406, 125] width 29 height 20
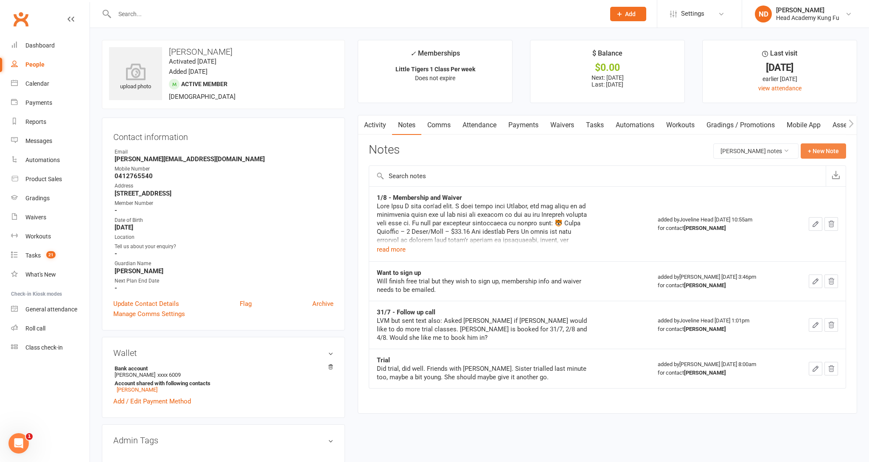
click at [836, 150] on button "+ New Note" at bounding box center [822, 150] width 45 height 15
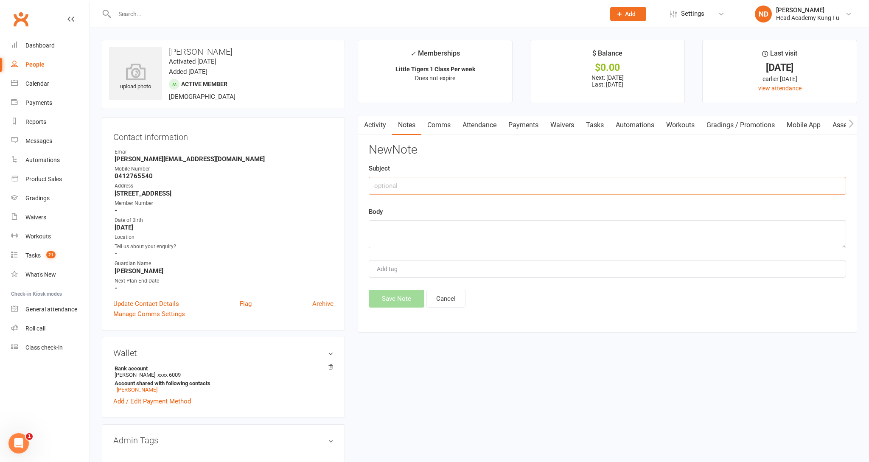
click at [444, 186] on input "text" at bounding box center [607, 186] width 477 height 18
type input "Uniform paid 14/8"
click at [386, 228] on textarea at bounding box center [607, 234] width 477 height 28
type textarea "Uniform paid 14/8 $100 eft"
click at [408, 300] on button "Save Note" at bounding box center [397, 299] width 56 height 18
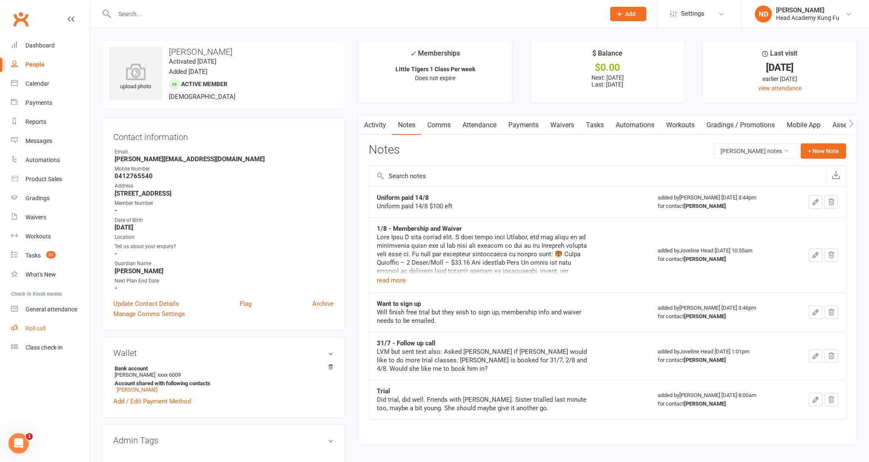
click at [40, 329] on div "Roll call" at bounding box center [35, 328] width 20 height 7
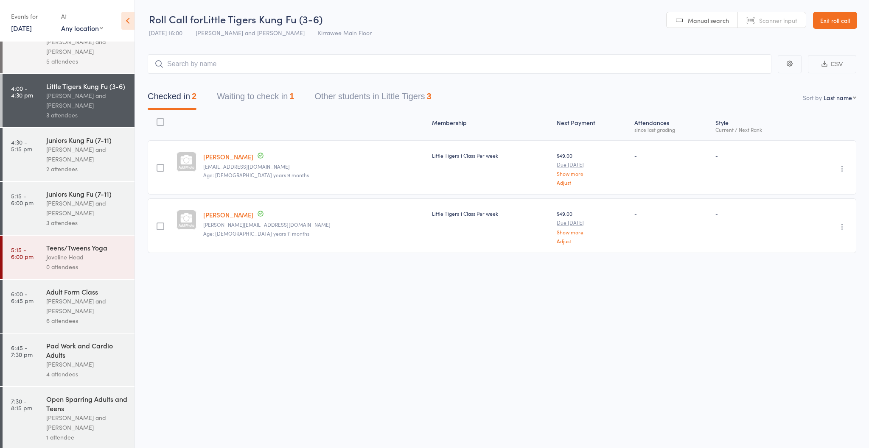
scroll to position [140, 0]
click at [80, 347] on div "Pad Work and Cardio Adults" at bounding box center [86, 348] width 81 height 19
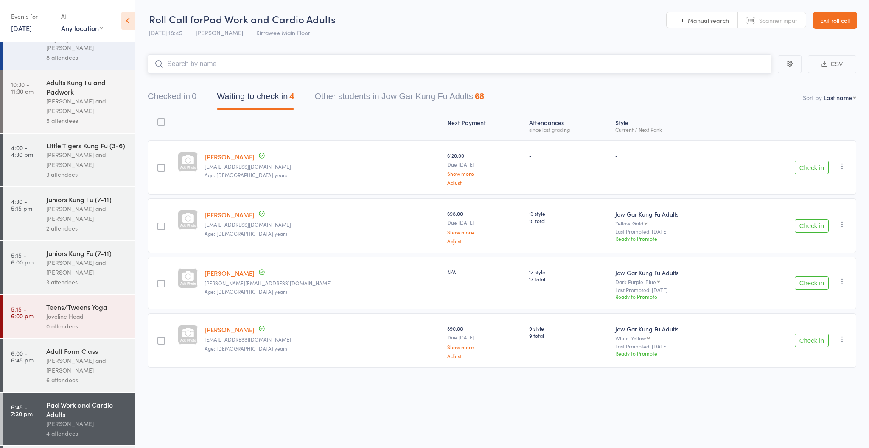
scroll to position [87, 0]
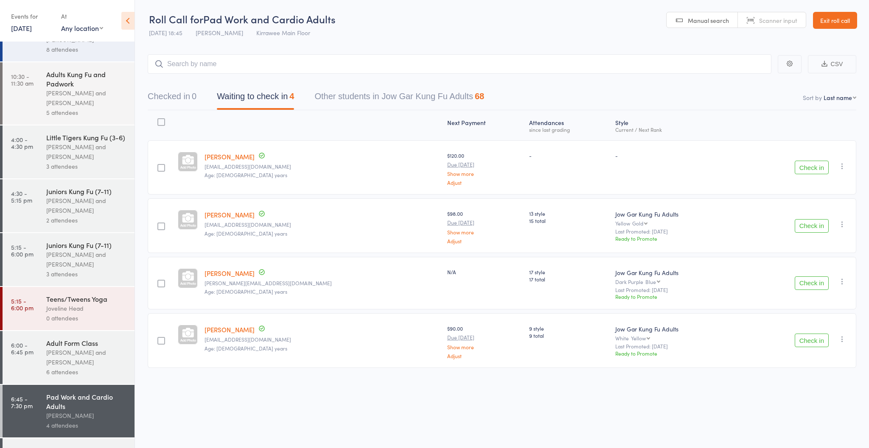
click at [53, 344] on div "Adult Form Class" at bounding box center [86, 342] width 81 height 9
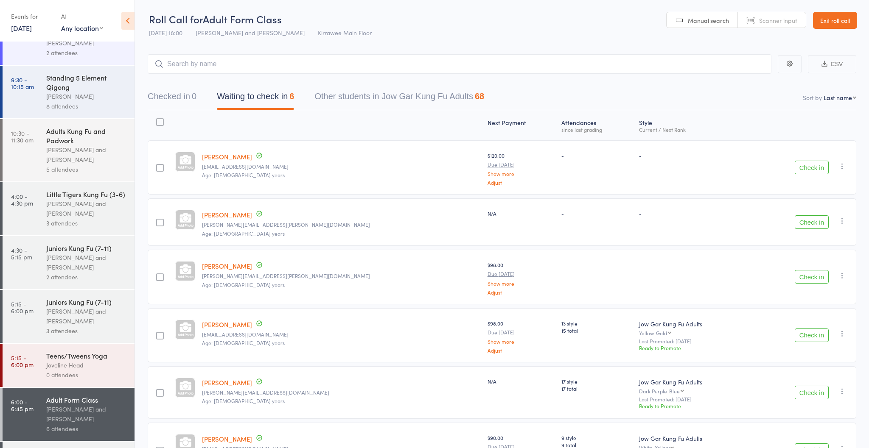
click at [819, 19] on link "Exit roll call" at bounding box center [835, 20] width 44 height 17
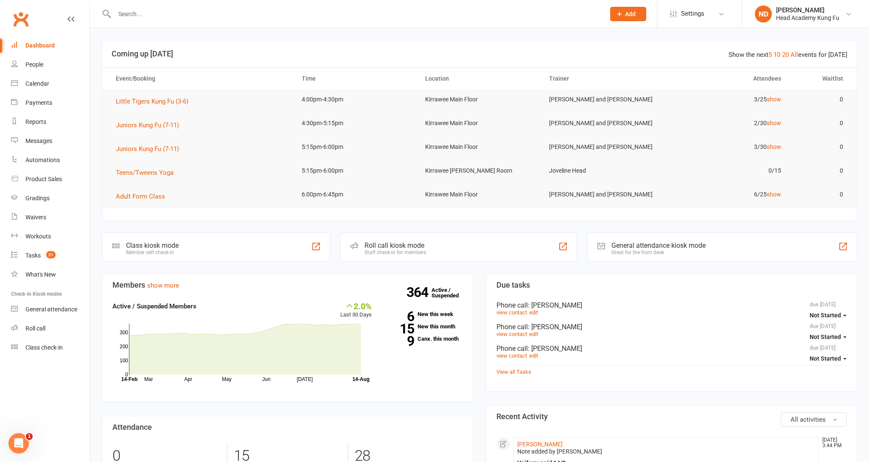
click at [134, 15] on input "text" at bounding box center [355, 14] width 487 height 12
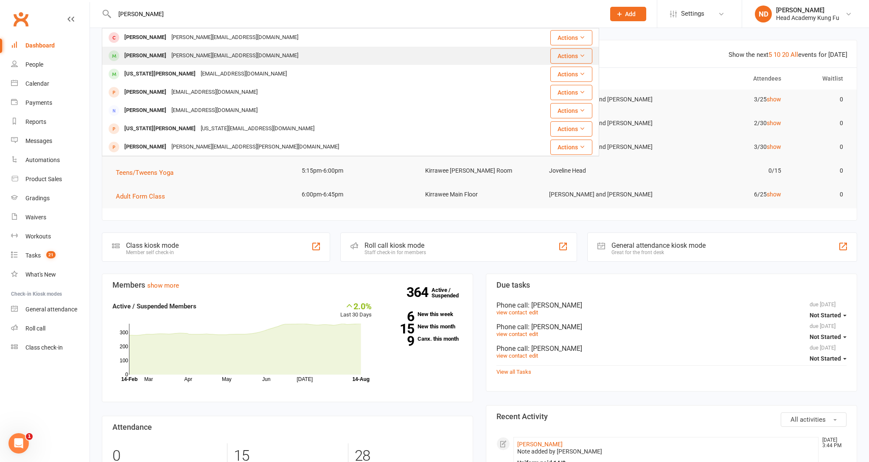
type input "[PERSON_NAME]"
click at [169, 54] on div "[PERSON_NAME][EMAIL_ADDRESS][DOMAIN_NAME]" at bounding box center [235, 56] width 132 height 12
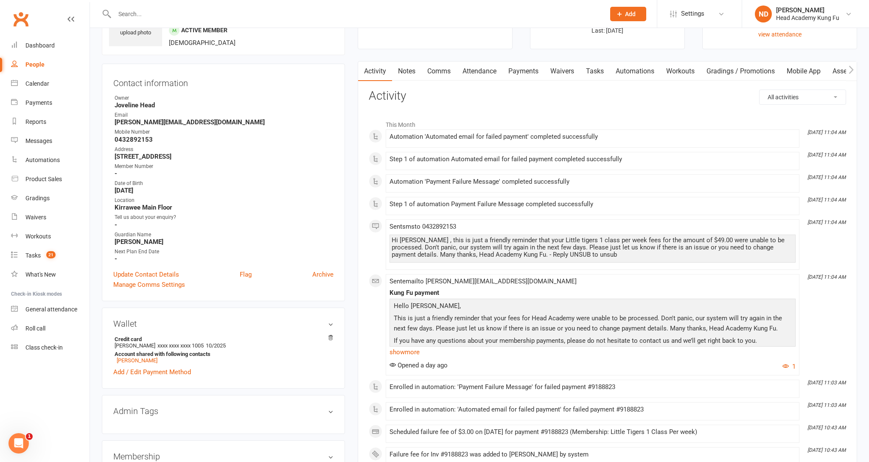
scroll to position [54, 0]
click at [518, 77] on link "Payments" at bounding box center [523, 71] width 42 height 20
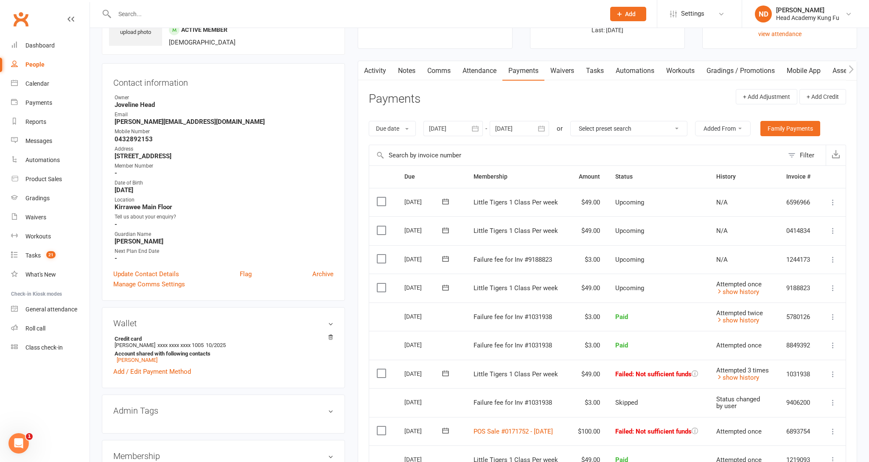
click at [382, 67] on link "Activity" at bounding box center [375, 71] width 34 height 20
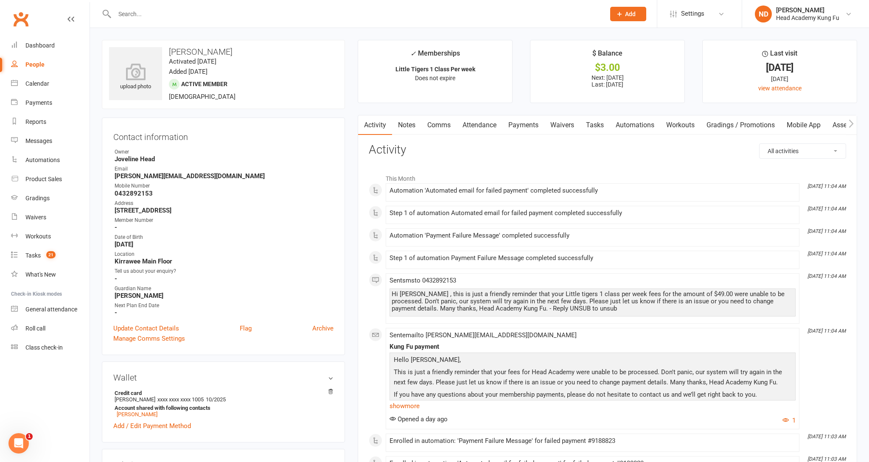
click at [526, 122] on link "Payments" at bounding box center [523, 125] width 42 height 20
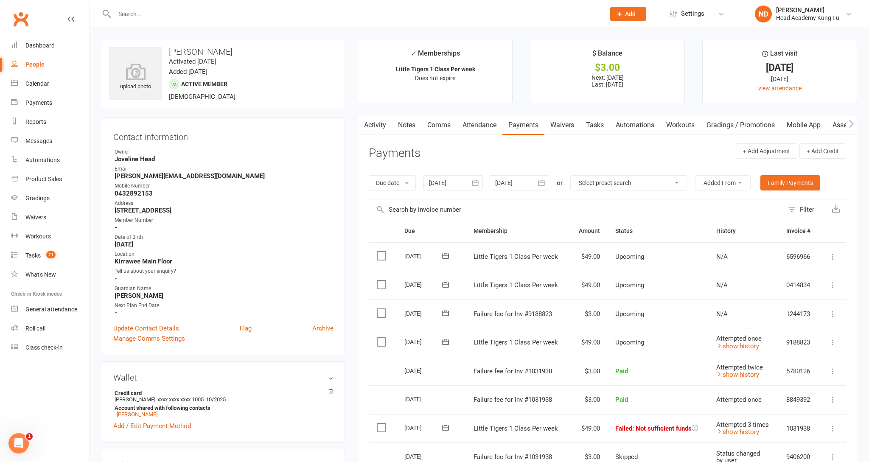
click at [388, 115] on link "Activity" at bounding box center [375, 125] width 34 height 20
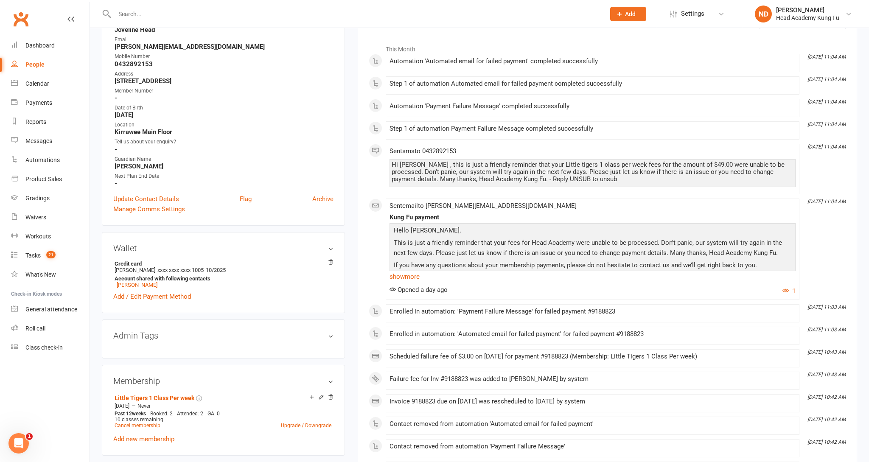
scroll to position [129, 0]
drag, startPoint x: 193, startPoint y: 269, endPoint x: 205, endPoint y: 268, distance: 11.9
click at [204, 268] on span "xxxx xxxx xxxx 1005" at bounding box center [180, 271] width 46 height 6
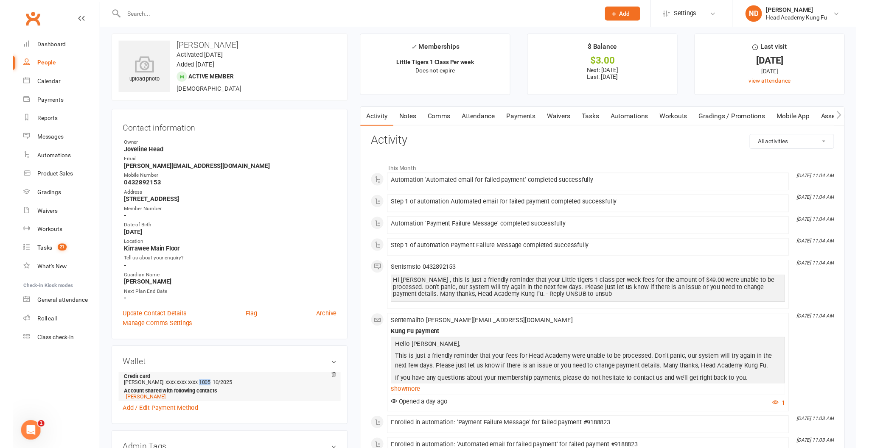
scroll to position [0, 0]
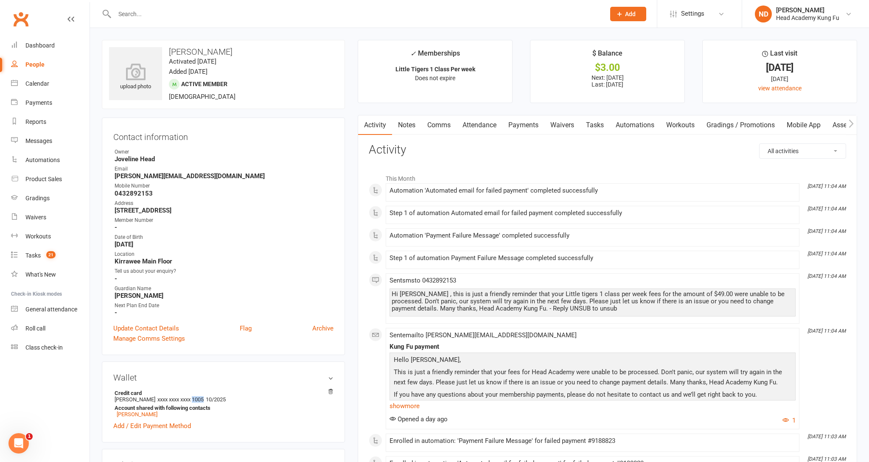
click at [521, 124] on link "Payments" at bounding box center [523, 125] width 42 height 20
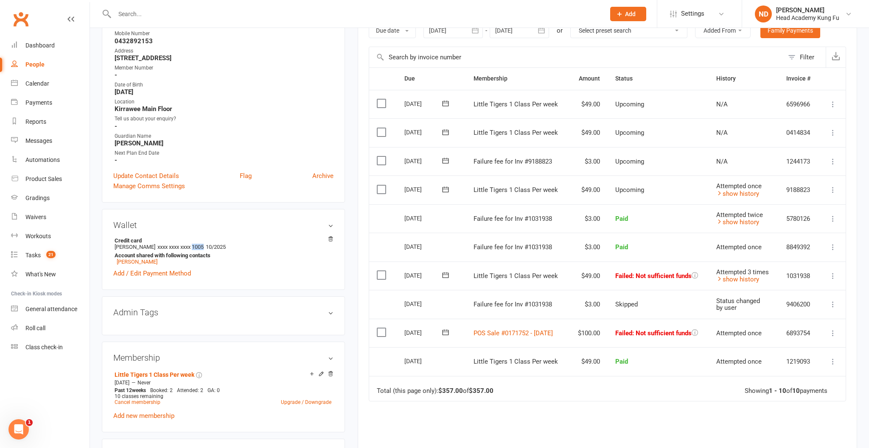
scroll to position [165, 0]
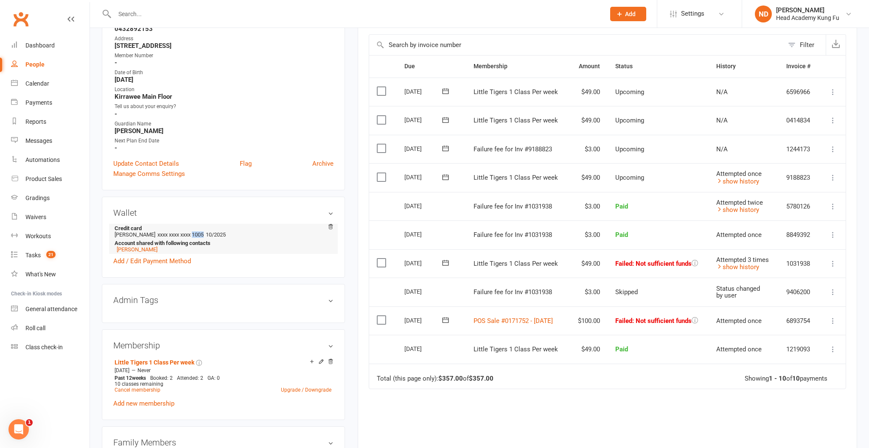
click at [197, 232] on span "xxxx xxxx xxxx 1005" at bounding box center [180, 235] width 46 height 6
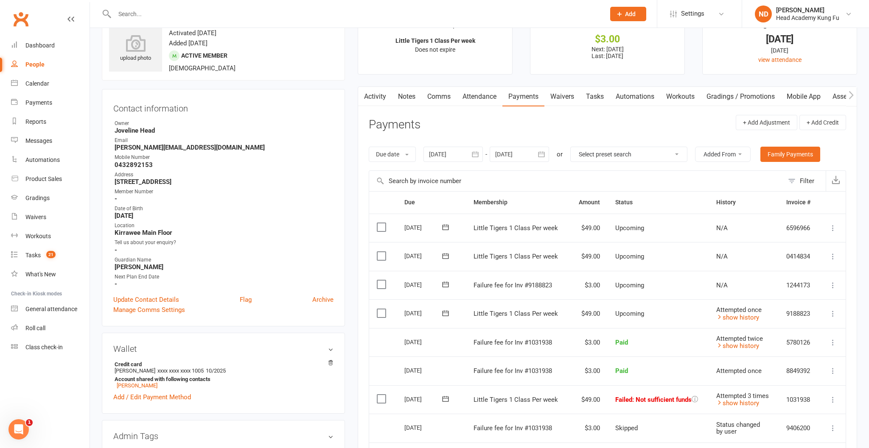
scroll to position [0, 0]
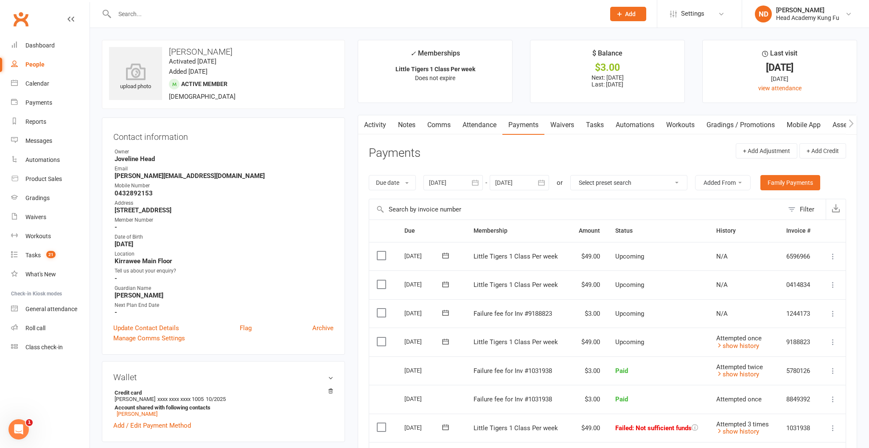
click at [364, 126] on icon "button" at bounding box center [363, 123] width 5 height 8
click at [386, 119] on link "Activity" at bounding box center [375, 125] width 34 height 20
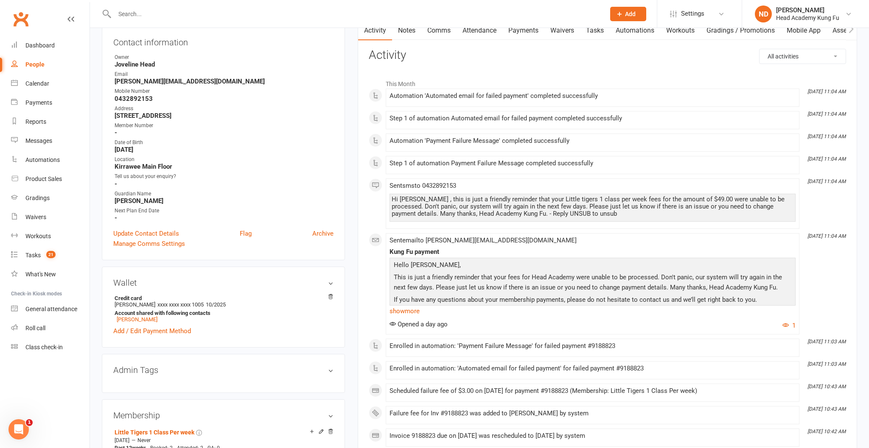
scroll to position [95, 0]
drag, startPoint x: 115, startPoint y: 148, endPoint x: 168, endPoint y: 145, distance: 52.7
click at [168, 146] on strong "[DATE]" at bounding box center [224, 150] width 219 height 8
click at [162, 154] on ul "Owner Joveline Head Email [PERSON_NAME][EMAIL_ADDRESS][DOMAIN_NAME] Mobile Numb…" at bounding box center [223, 137] width 220 height 168
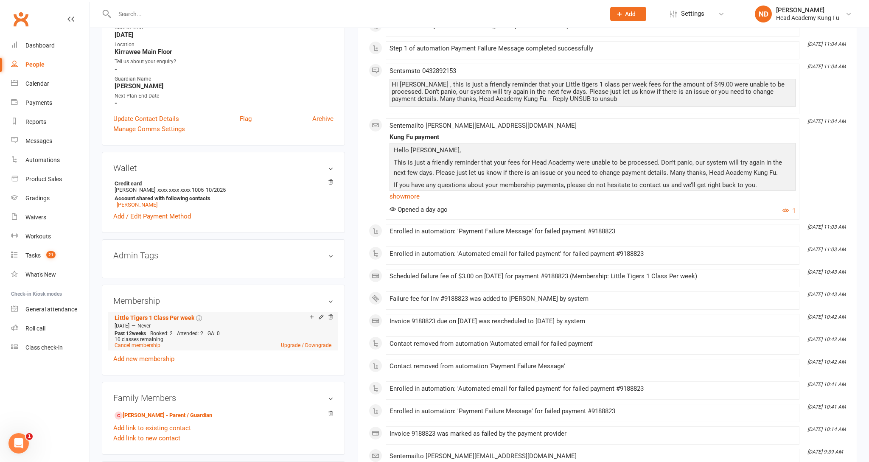
scroll to position [211, 0]
click at [171, 408] on li "[PERSON_NAME] - Parent / Guardian" at bounding box center [223, 414] width 220 height 12
click at [170, 411] on link "[PERSON_NAME] - Parent / Guardian" at bounding box center [164, 414] width 98 height 9
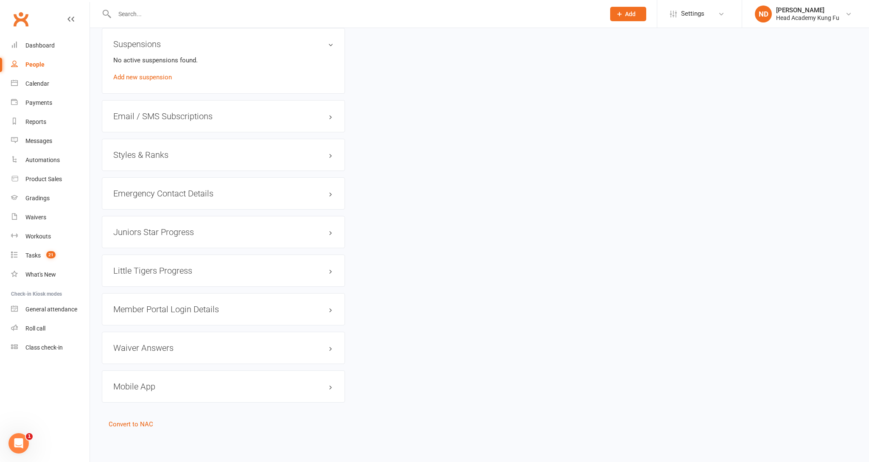
scroll to position [615, 0]
click at [137, 425] on link "Convert to NAC" at bounding box center [131, 425] width 45 height 8
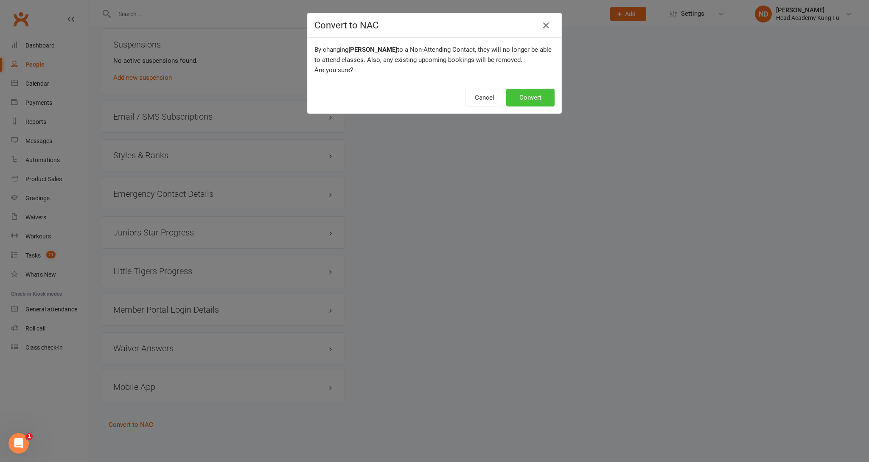
click at [531, 93] on button "Convert" at bounding box center [530, 98] width 48 height 18
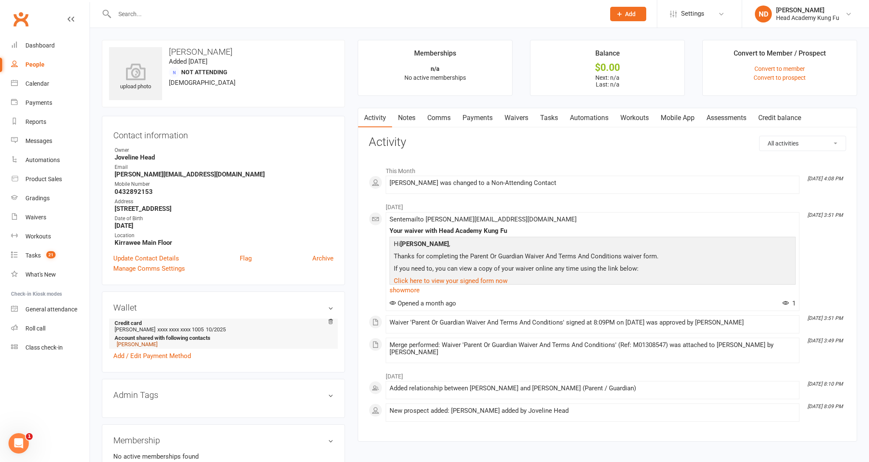
click at [143, 347] on link "[PERSON_NAME]" at bounding box center [137, 344] width 41 height 6
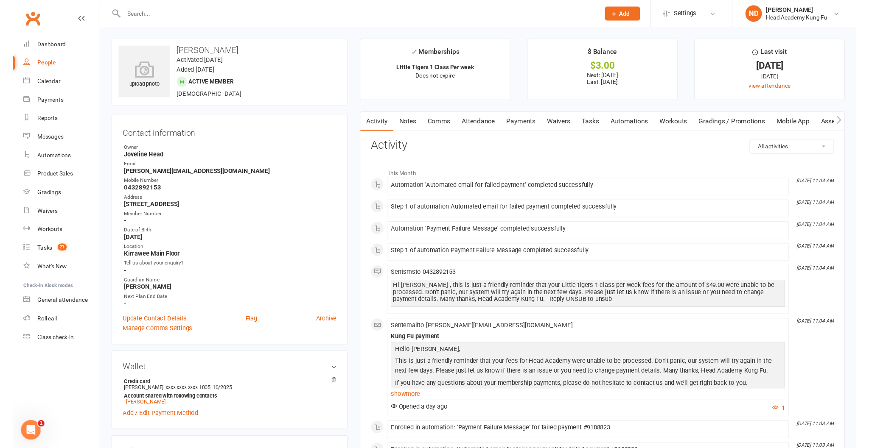
scroll to position [1, 0]
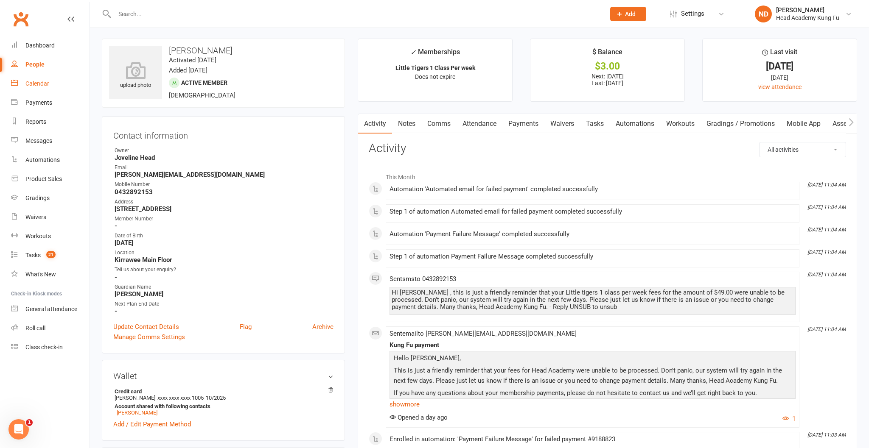
click at [25, 81] on link "Calendar" at bounding box center [50, 83] width 78 height 19
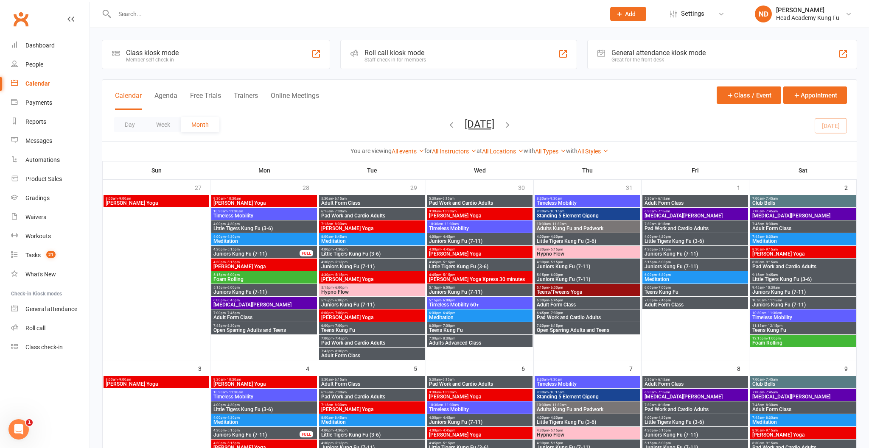
click at [38, 67] on div "People" at bounding box center [34, 64] width 18 height 7
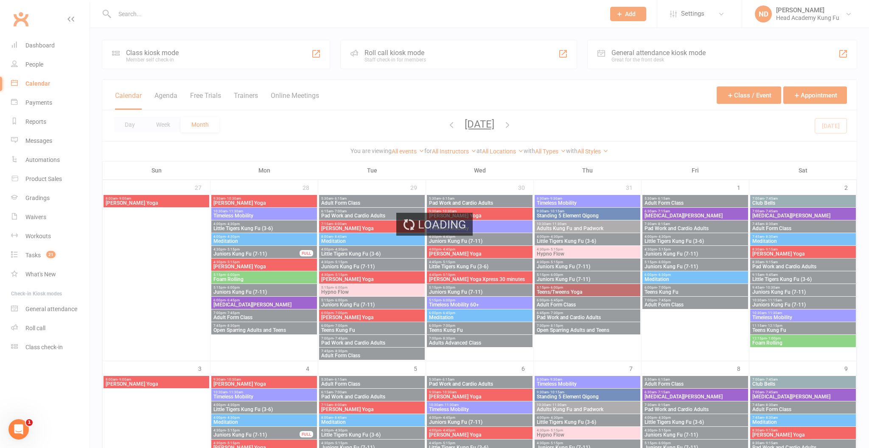
select select "100"
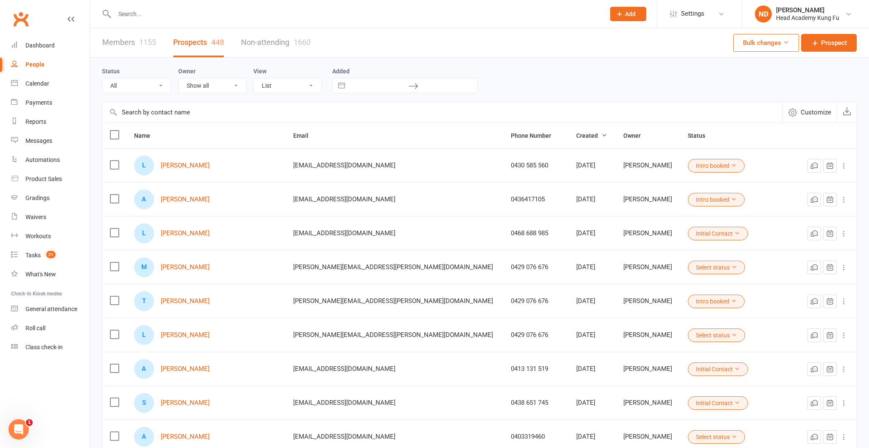
click at [191, 14] on input "text" at bounding box center [355, 14] width 487 height 12
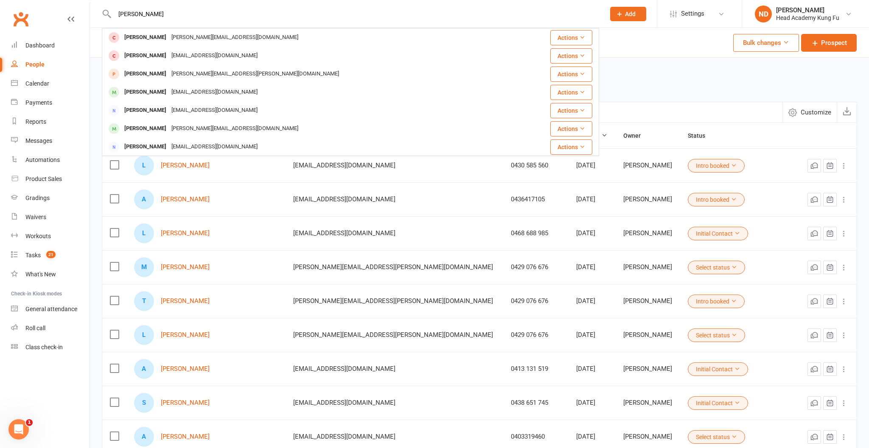
type input "[PERSON_NAME]"
drag, startPoint x: 200, startPoint y: 17, endPoint x: 177, endPoint y: 128, distance: 112.7
click at [177, 128] on div "[PERSON_NAME][EMAIL_ADDRESS][DOMAIN_NAME]" at bounding box center [235, 129] width 132 height 12
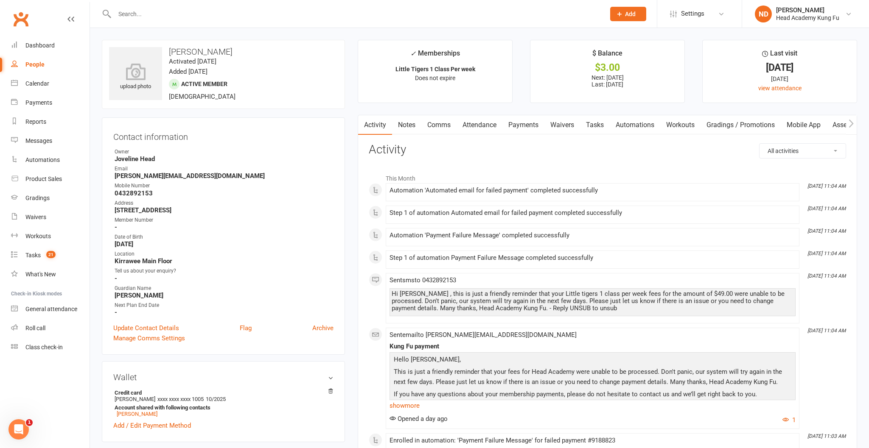
scroll to position [0, 5]
click at [528, 126] on link "Payments" at bounding box center [518, 125] width 42 height 20
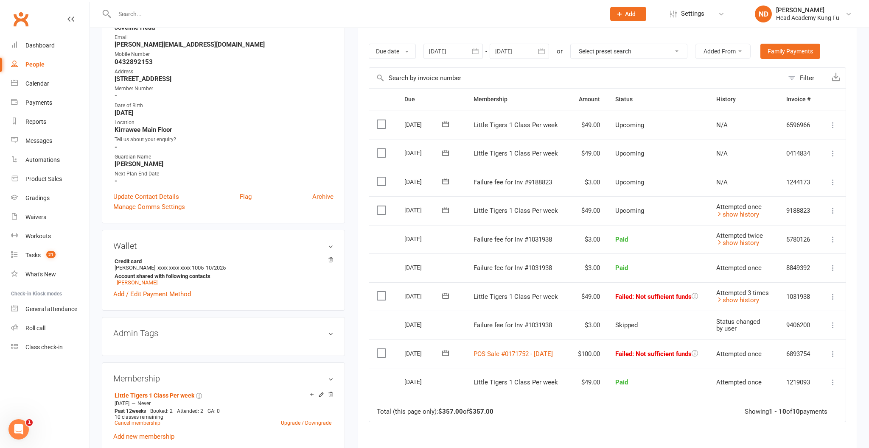
scroll to position [133, 0]
click at [164, 294] on link "Add / Edit Payment Method" at bounding box center [152, 293] width 78 height 10
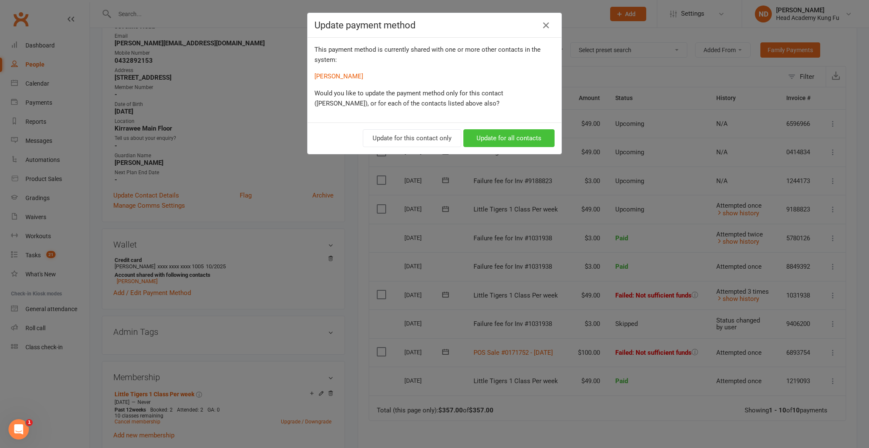
click at [517, 139] on button "Update for all contacts" at bounding box center [508, 138] width 91 height 18
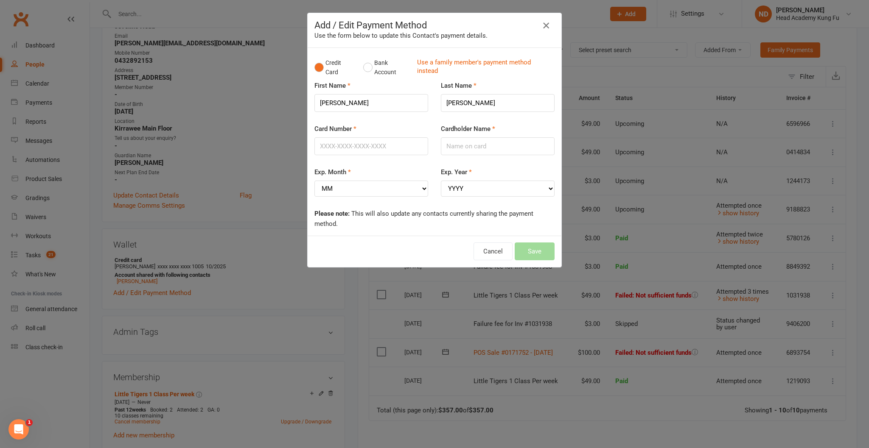
click at [545, 22] on icon "button" at bounding box center [546, 25] width 10 height 10
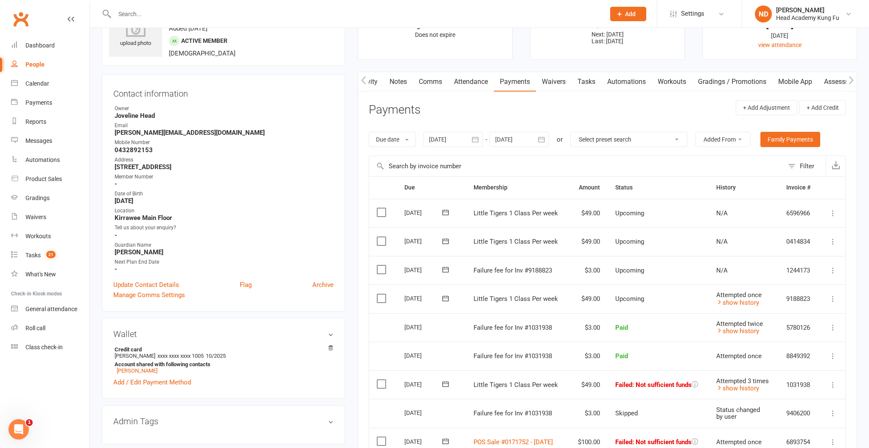
scroll to position [47, 1]
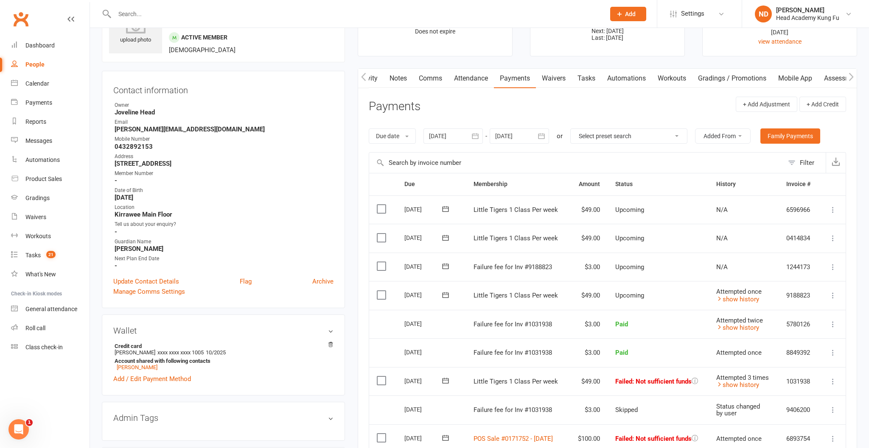
click at [830, 291] on icon at bounding box center [832, 295] width 8 height 8
click at [743, 296] on link "show history" at bounding box center [737, 300] width 43 height 8
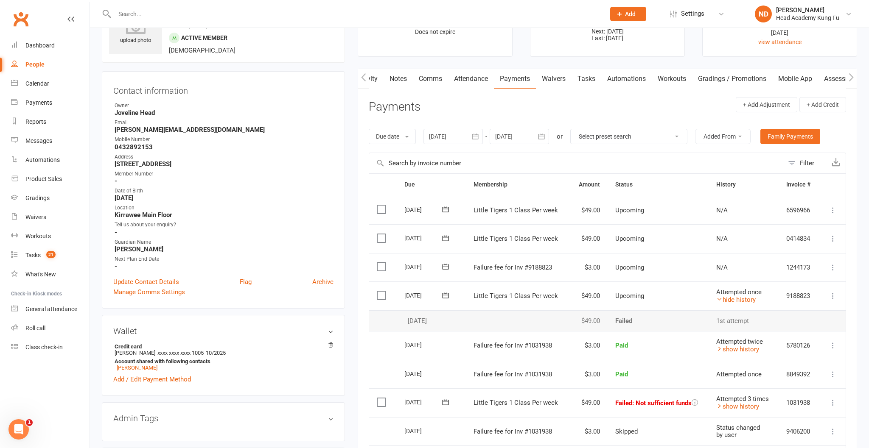
click at [831, 292] on icon at bounding box center [832, 296] width 8 height 8
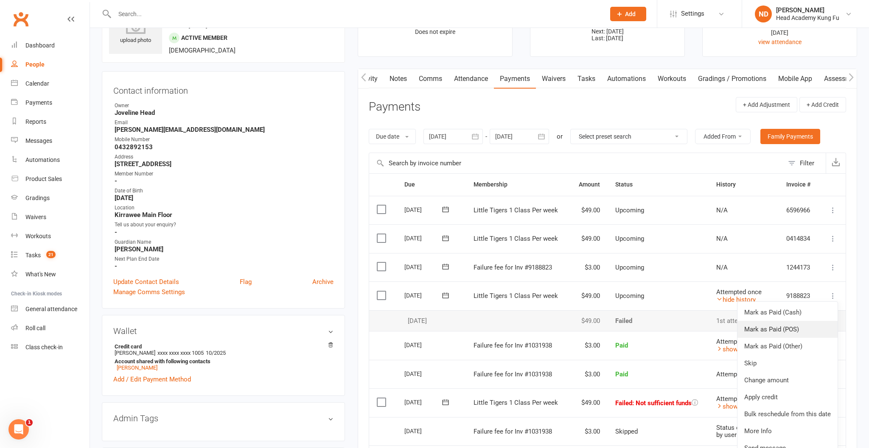
click at [778, 321] on link "Mark as Paid (POS)" at bounding box center [787, 329] width 100 height 17
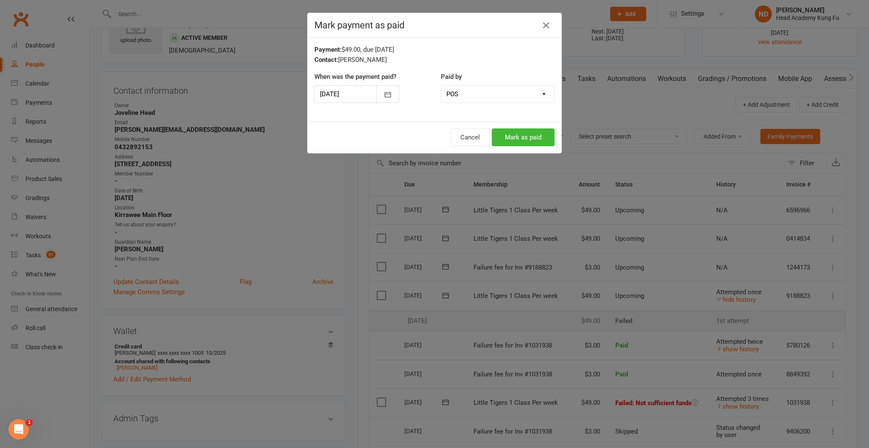
drag, startPoint x: 545, startPoint y: 23, endPoint x: 551, endPoint y: 29, distance: 8.4
click at [545, 23] on icon "button" at bounding box center [546, 25] width 10 height 10
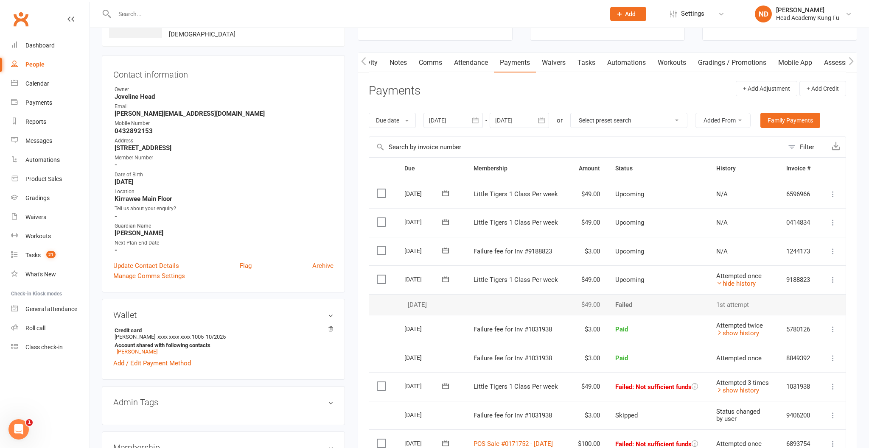
scroll to position [62, 0]
click at [474, 65] on link "Attendance" at bounding box center [471, 63] width 46 height 20
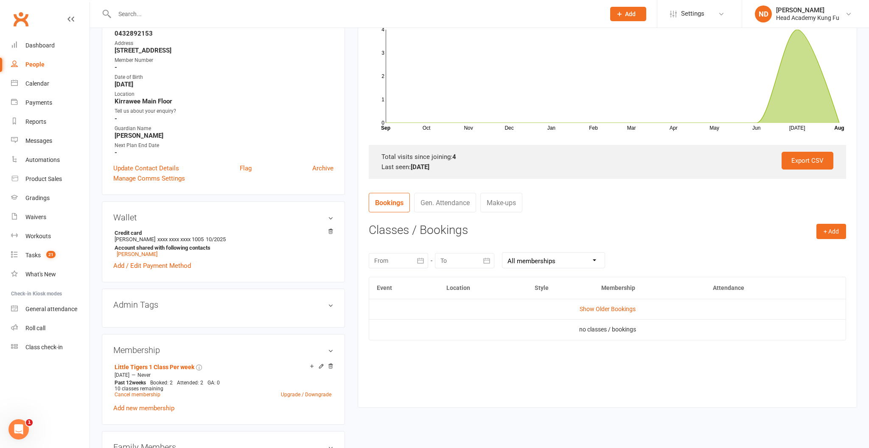
click at [388, 264] on div at bounding box center [398, 260] width 59 height 15
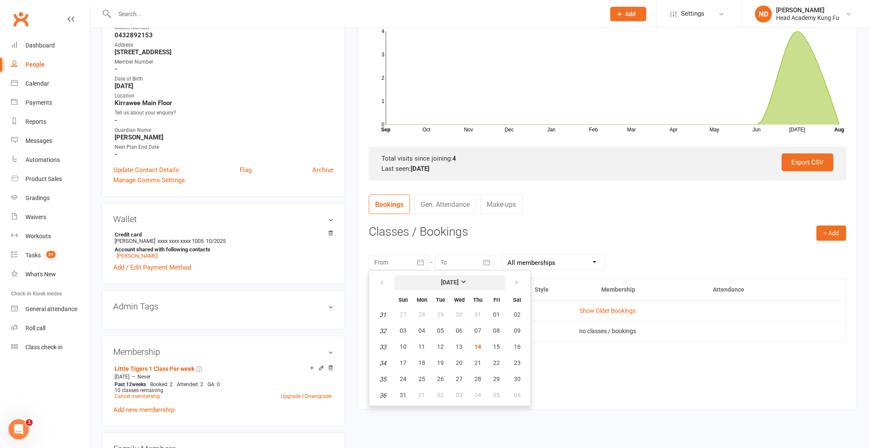
click at [454, 279] on button "[DATE]" at bounding box center [449, 282] width 111 height 15
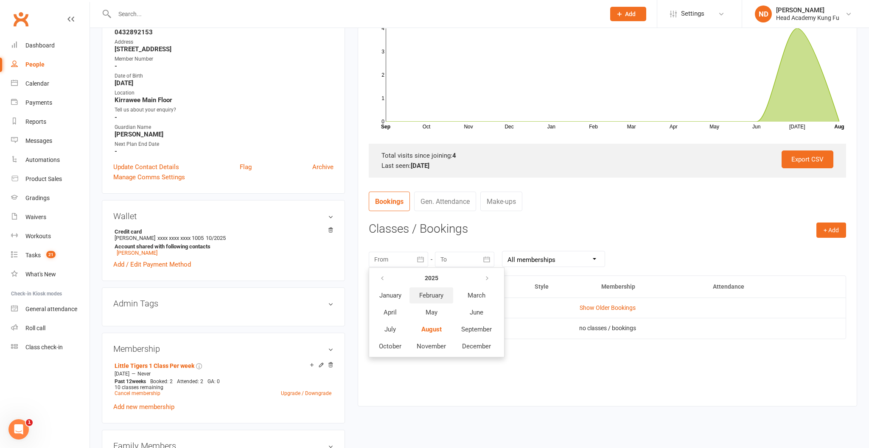
scroll to position [160, 0]
click at [433, 310] on button "May" at bounding box center [431, 314] width 44 height 16
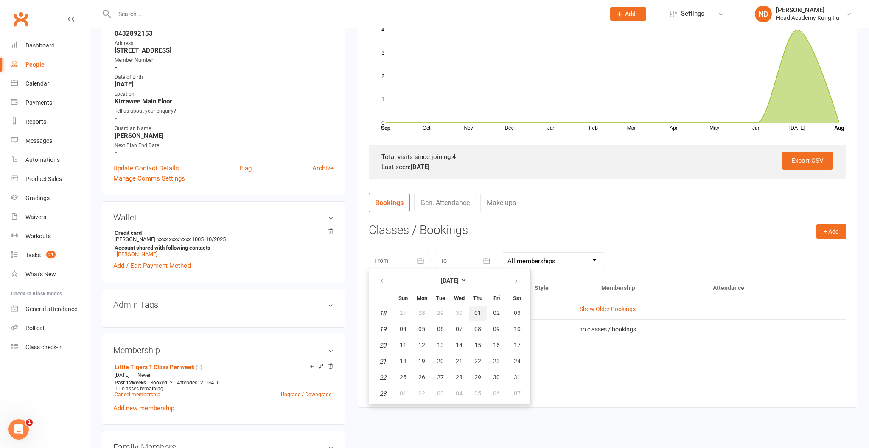
click at [477, 312] on span "01" at bounding box center [477, 313] width 7 height 7
type input "[DATE]"
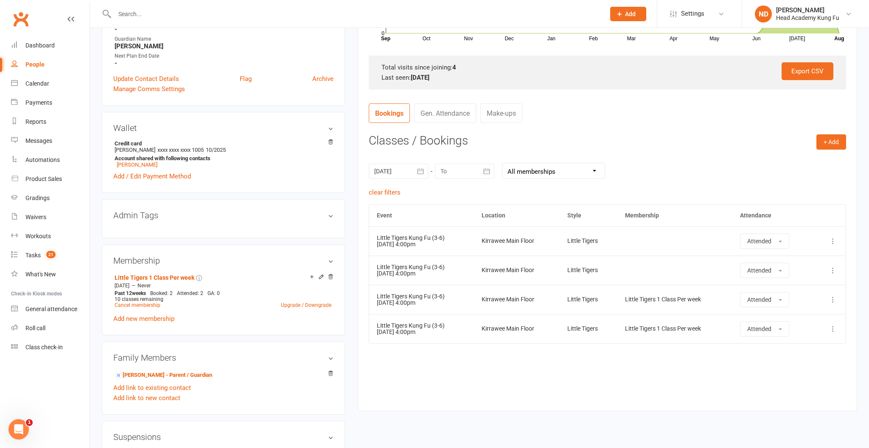
scroll to position [249, 0]
click at [456, 175] on div at bounding box center [464, 171] width 59 height 15
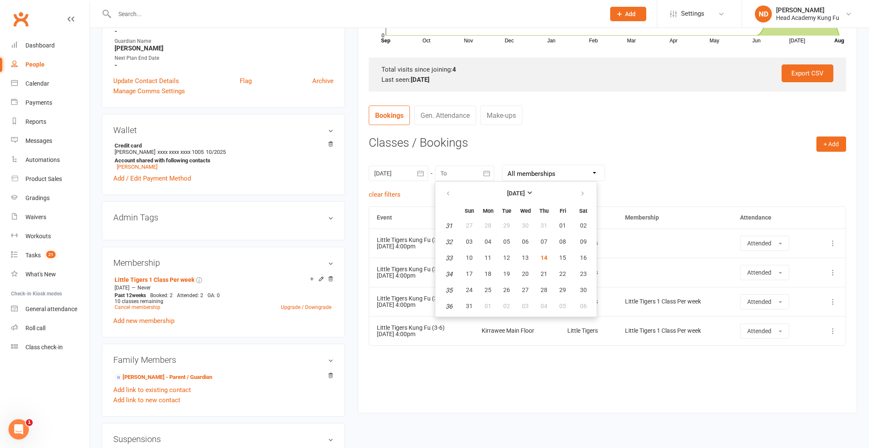
scroll to position [249, 0]
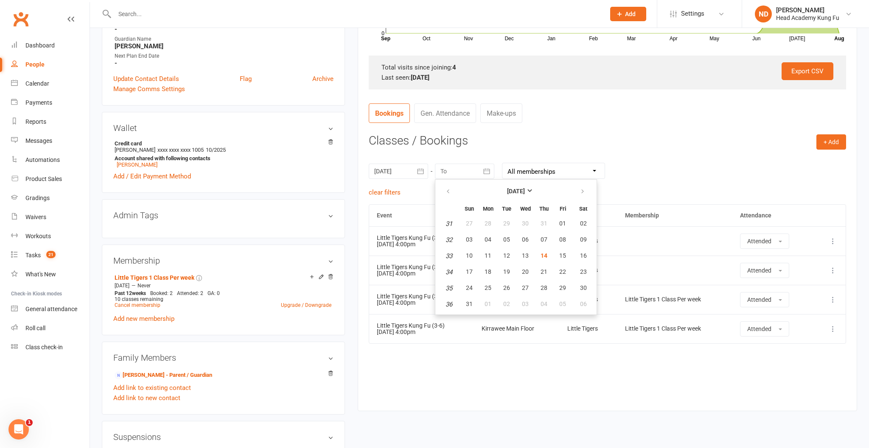
click at [749, 178] on div "[DATE] [DATE] Sun Mon Tue Wed Thu Fri Sat 18 27 28 29 30 01 02 03 19 04 05 06 0…" at bounding box center [607, 170] width 477 height 33
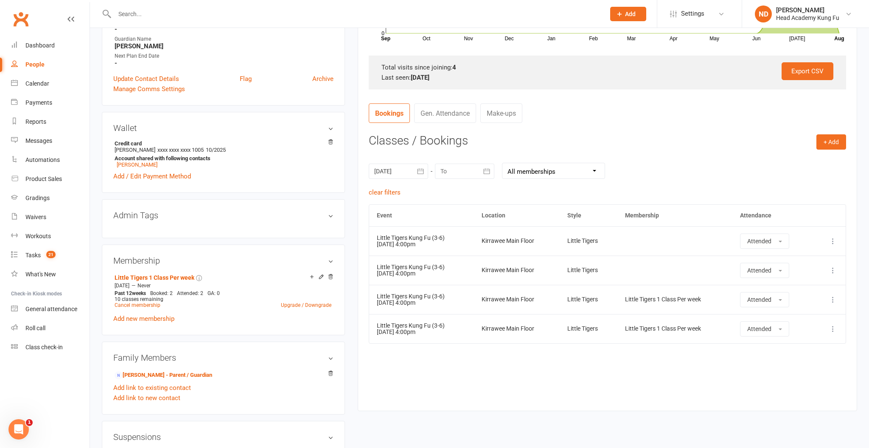
click at [467, 166] on div at bounding box center [464, 171] width 59 height 15
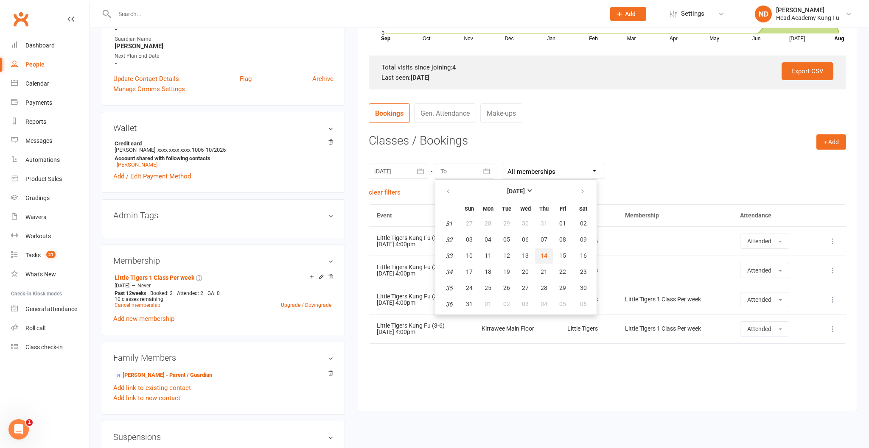
click at [542, 256] on span "14" at bounding box center [543, 255] width 7 height 7
type input "[DATE]"
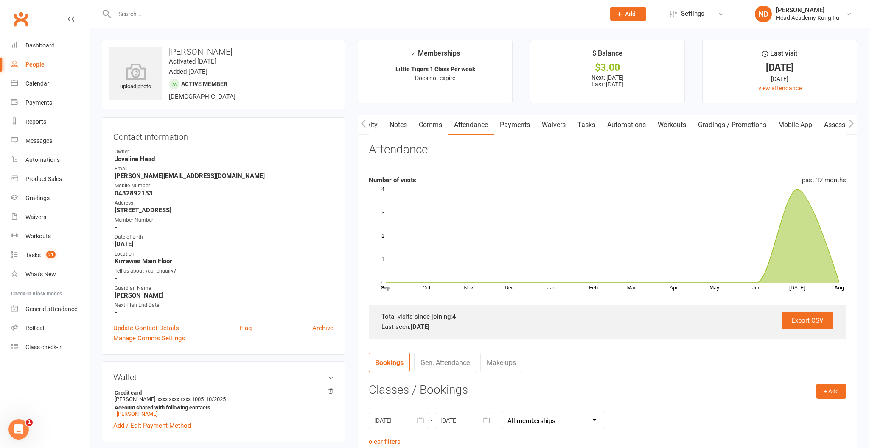
scroll to position [0, 0]
click at [519, 127] on link "Payments" at bounding box center [515, 125] width 42 height 20
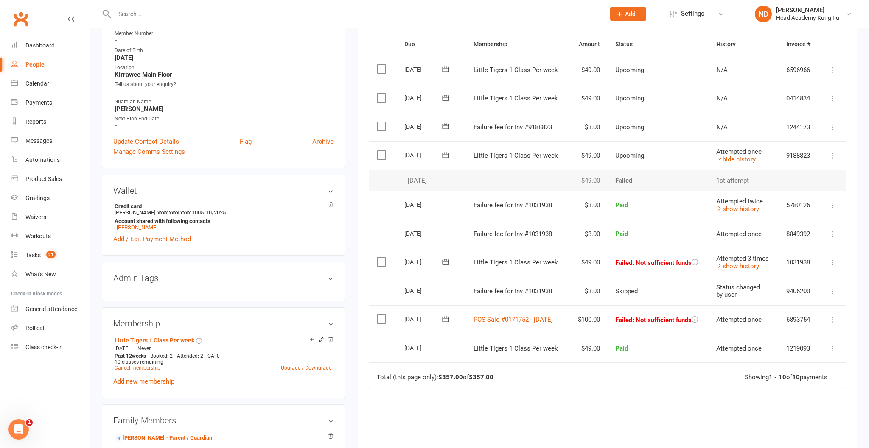
scroll to position [192, 0]
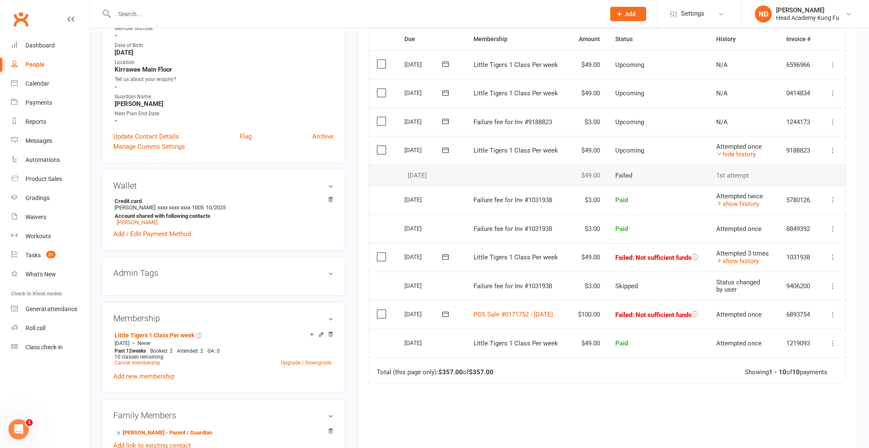
click at [832, 310] on icon at bounding box center [832, 314] width 8 height 8
click at [808, 344] on link "Mark as Paid (POS)" at bounding box center [794, 348] width 85 height 17
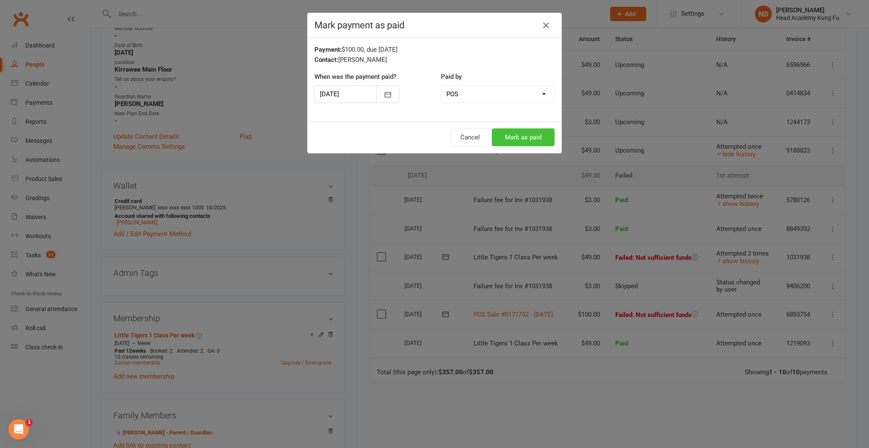
click at [526, 136] on button "Mark as paid" at bounding box center [523, 138] width 63 height 18
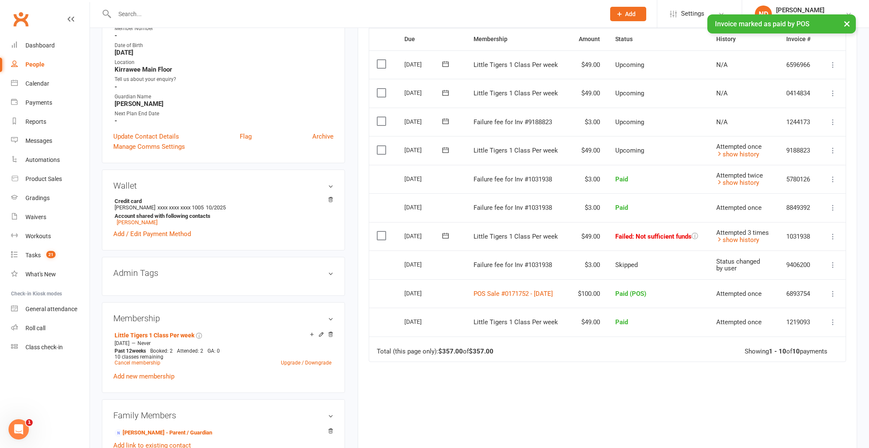
click at [831, 232] on icon at bounding box center [832, 236] width 8 height 8
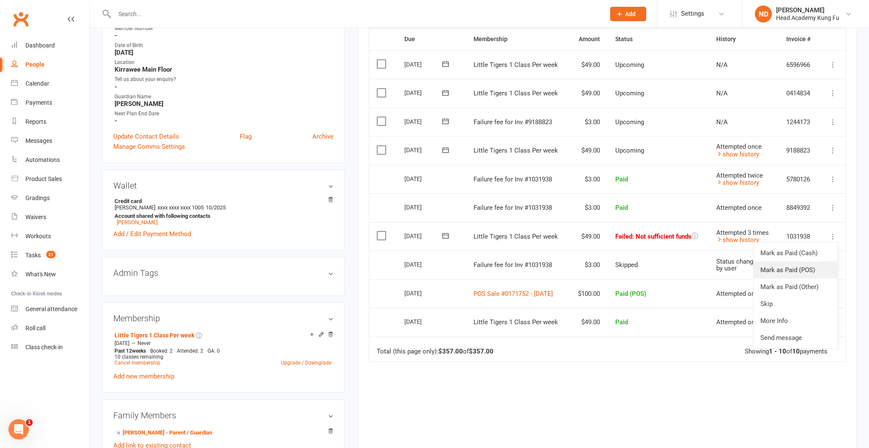
click at [800, 266] on link "Mark as Paid (POS)" at bounding box center [795, 270] width 84 height 17
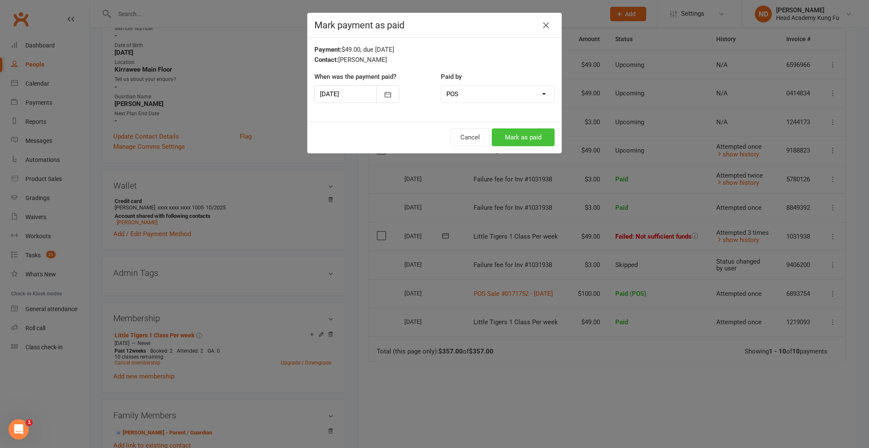
click at [524, 139] on button "Mark as paid" at bounding box center [523, 138] width 63 height 18
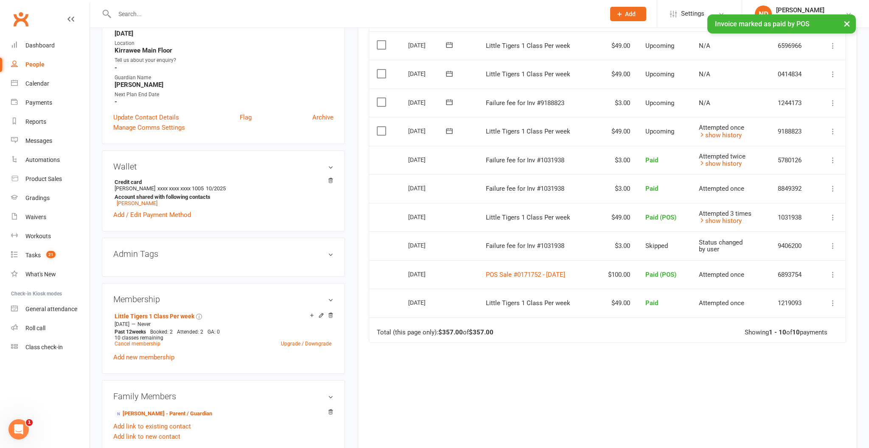
scroll to position [211, 0]
click at [830, 127] on icon at bounding box center [832, 131] width 8 height 8
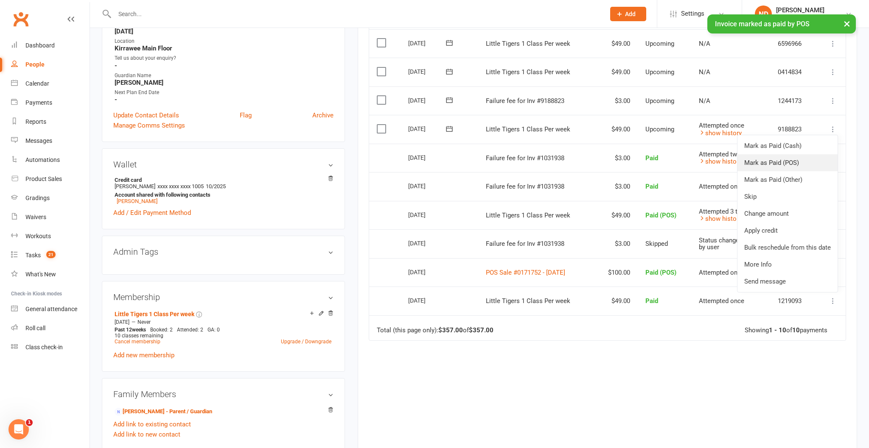
click at [771, 156] on link "Mark as Paid (POS)" at bounding box center [787, 162] width 100 height 17
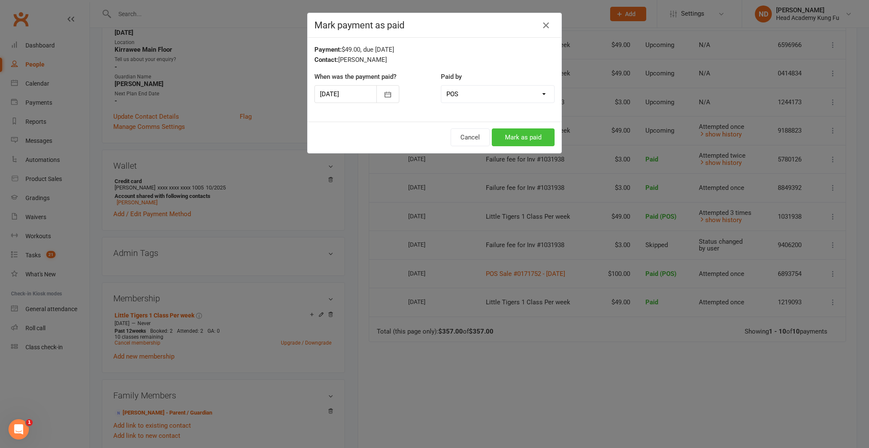
click at [522, 137] on button "Mark as paid" at bounding box center [523, 138] width 63 height 18
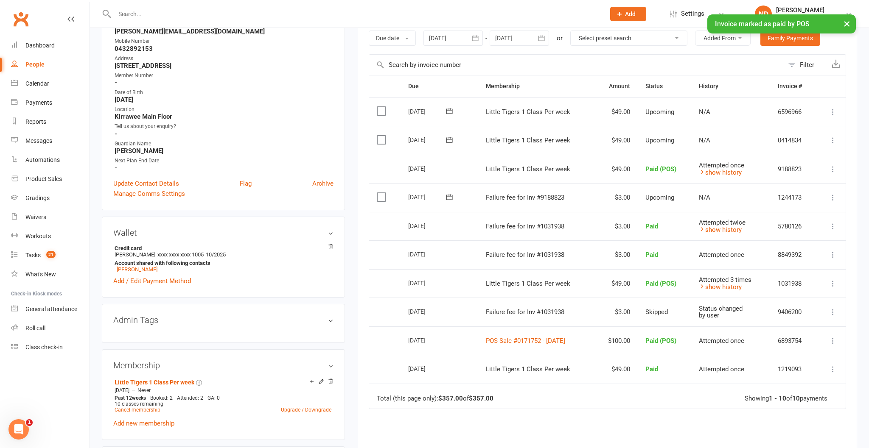
scroll to position [141, 0]
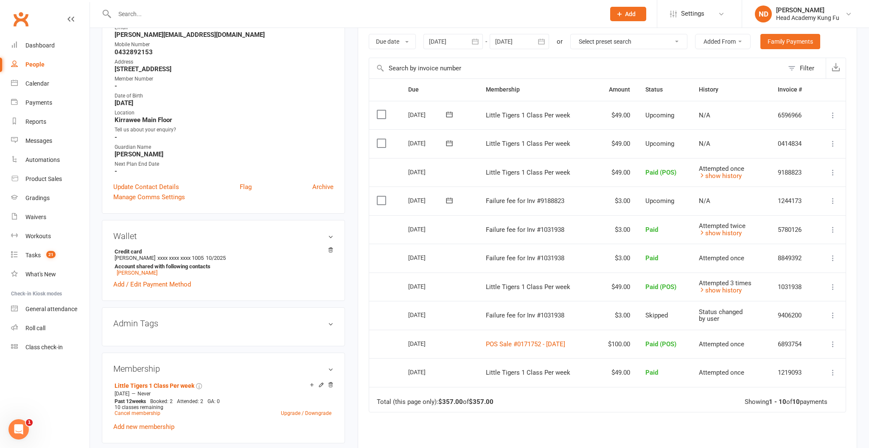
click at [833, 197] on icon at bounding box center [832, 201] width 8 height 8
click at [786, 229] on link "Mark as Paid (POS)" at bounding box center [795, 234] width 84 height 17
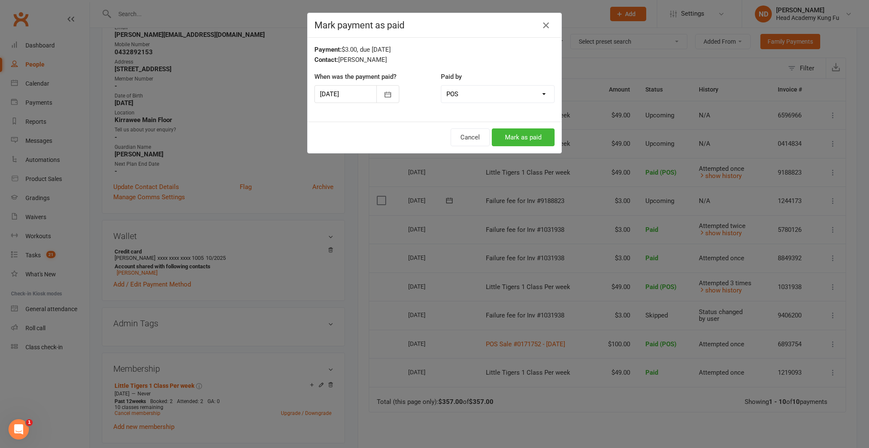
click at [546, 25] on icon "button" at bounding box center [546, 25] width 10 height 10
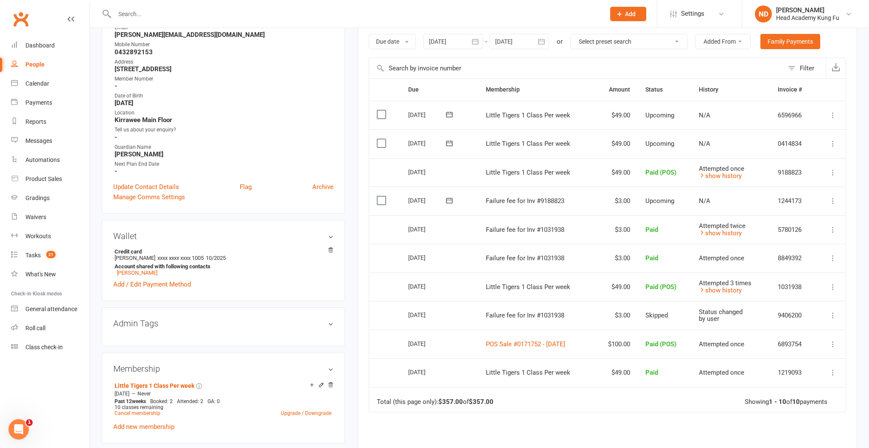
click at [831, 198] on icon at bounding box center [832, 201] width 8 height 8
click at [770, 262] on link "Skip" at bounding box center [795, 268] width 84 height 17
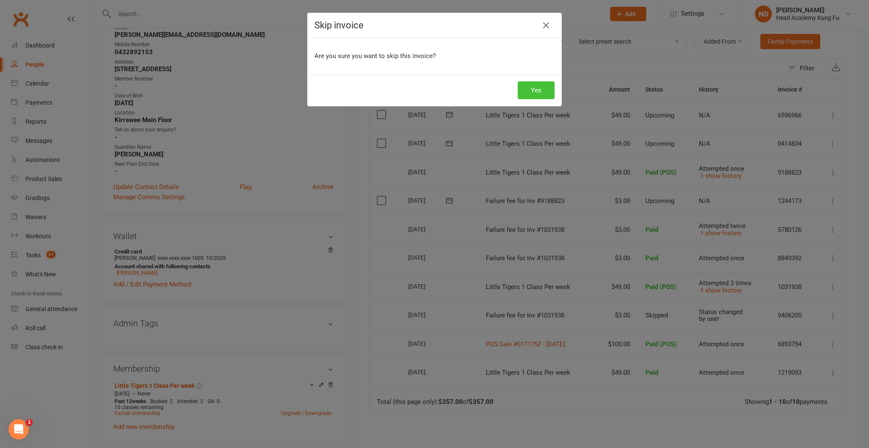
click at [533, 90] on button "Yes" at bounding box center [535, 90] width 37 height 18
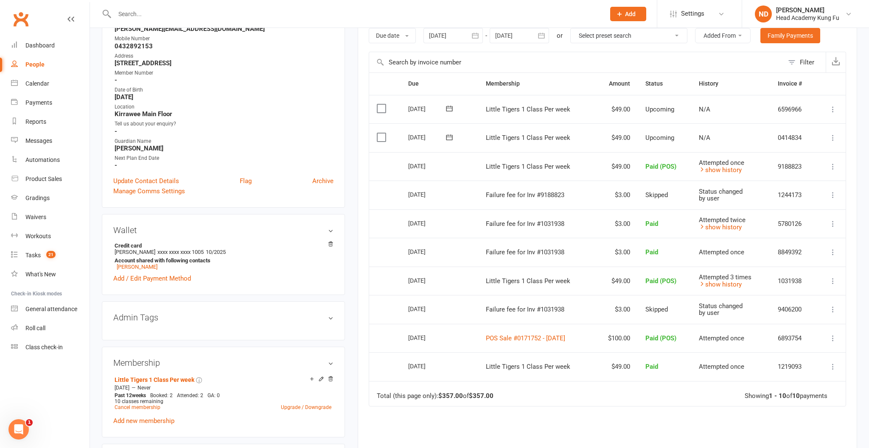
scroll to position [148, 0]
click at [154, 278] on link "Add / Edit Payment Method" at bounding box center [152, 277] width 78 height 10
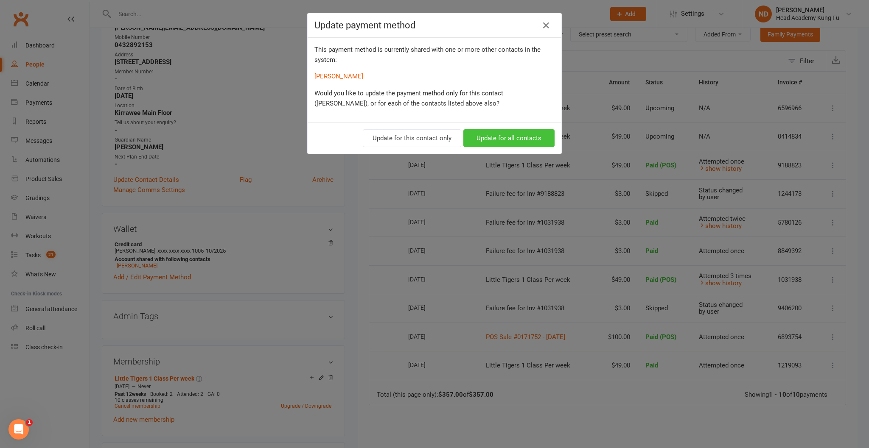
click at [513, 137] on button "Update for all contacts" at bounding box center [508, 138] width 91 height 18
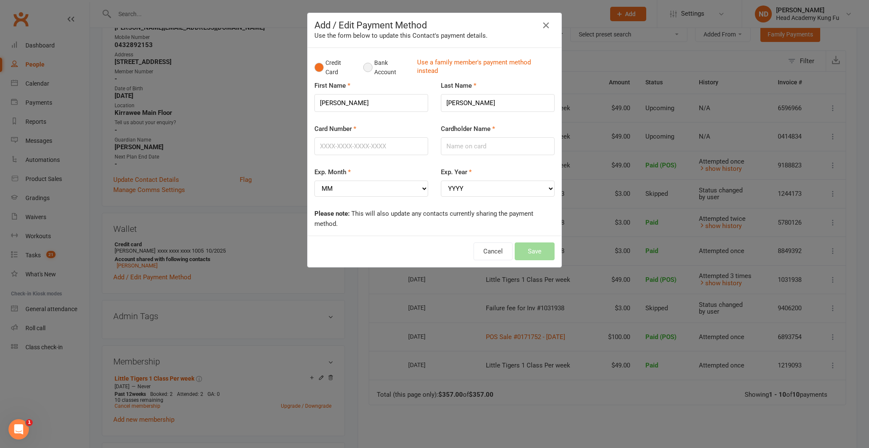
click at [368, 67] on button "Bank Account" at bounding box center [386, 68] width 47 height 26
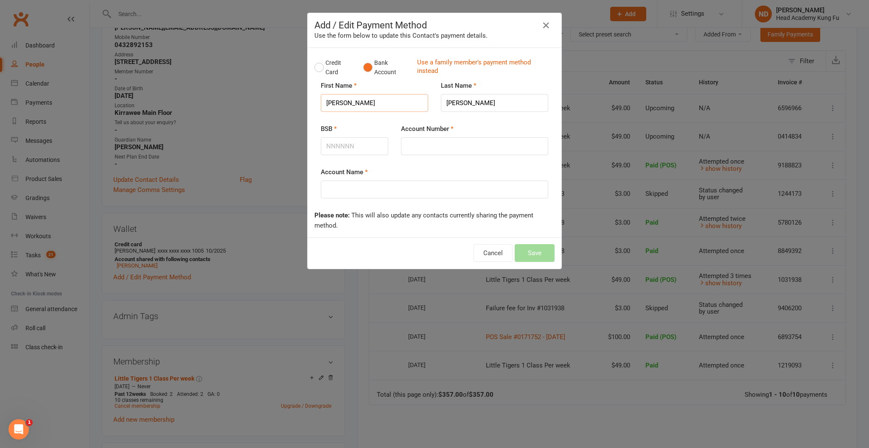
click at [380, 101] on input "[PERSON_NAME]" at bounding box center [374, 103] width 107 height 18
click at [333, 102] on input "[PERSON_NAME]" at bounding box center [374, 103] width 107 height 18
click at [369, 183] on input "Account Name" at bounding box center [434, 190] width 227 height 18
type input "[PERSON_NAME]"
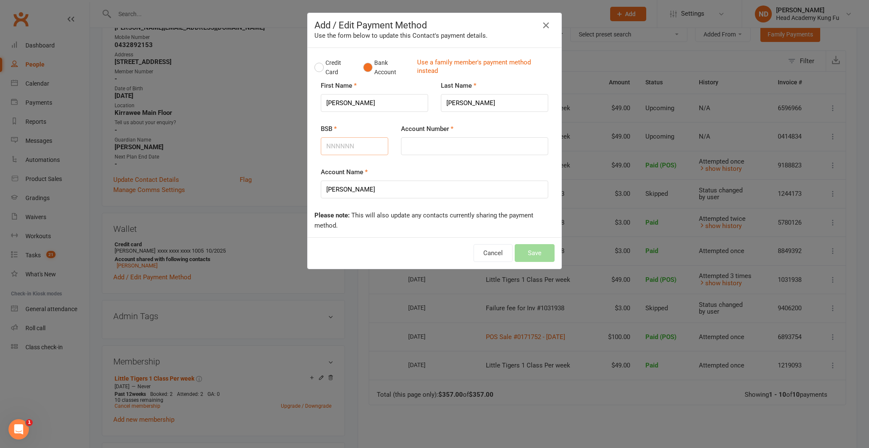
click at [344, 149] on input "BSB" at bounding box center [354, 146] width 67 height 18
type input "062301"
click at [405, 145] on input "Account Number" at bounding box center [474, 146] width 147 height 18
type input "10560635"
click at [532, 256] on button "Save" at bounding box center [534, 253] width 40 height 18
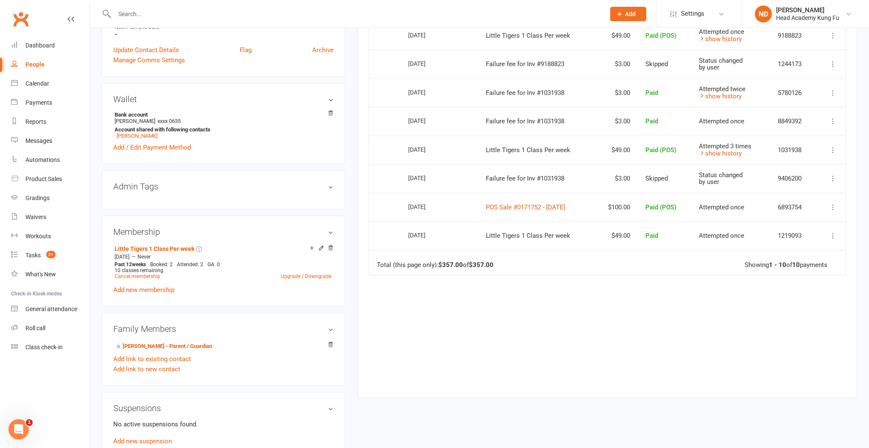
scroll to position [279, 0]
